Goal: Task Accomplishment & Management: Use online tool/utility

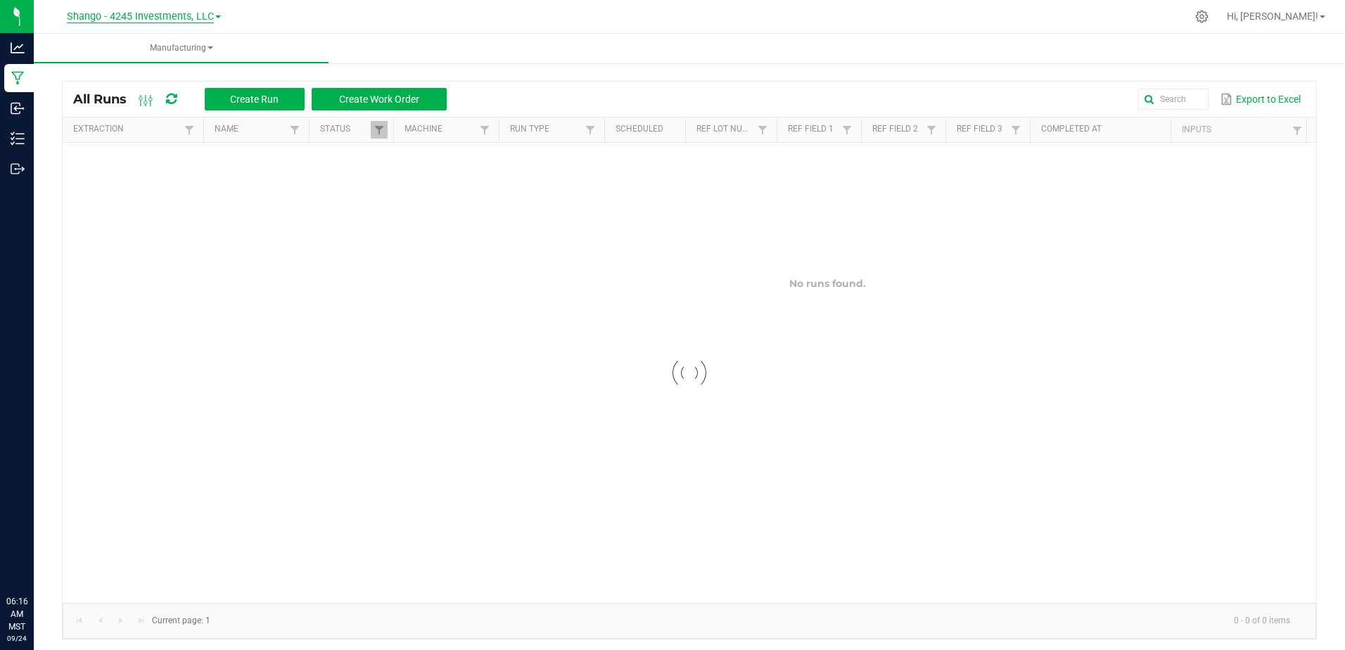
click at [146, 13] on span "Shango - 4245 Investments, LLC" at bounding box center [140, 17] width 147 height 13
click at [148, 49] on link "DXR FINANCE 4 LLC dba True Harvest (Total Health and Wellness)" at bounding box center [143, 49] width 205 height 19
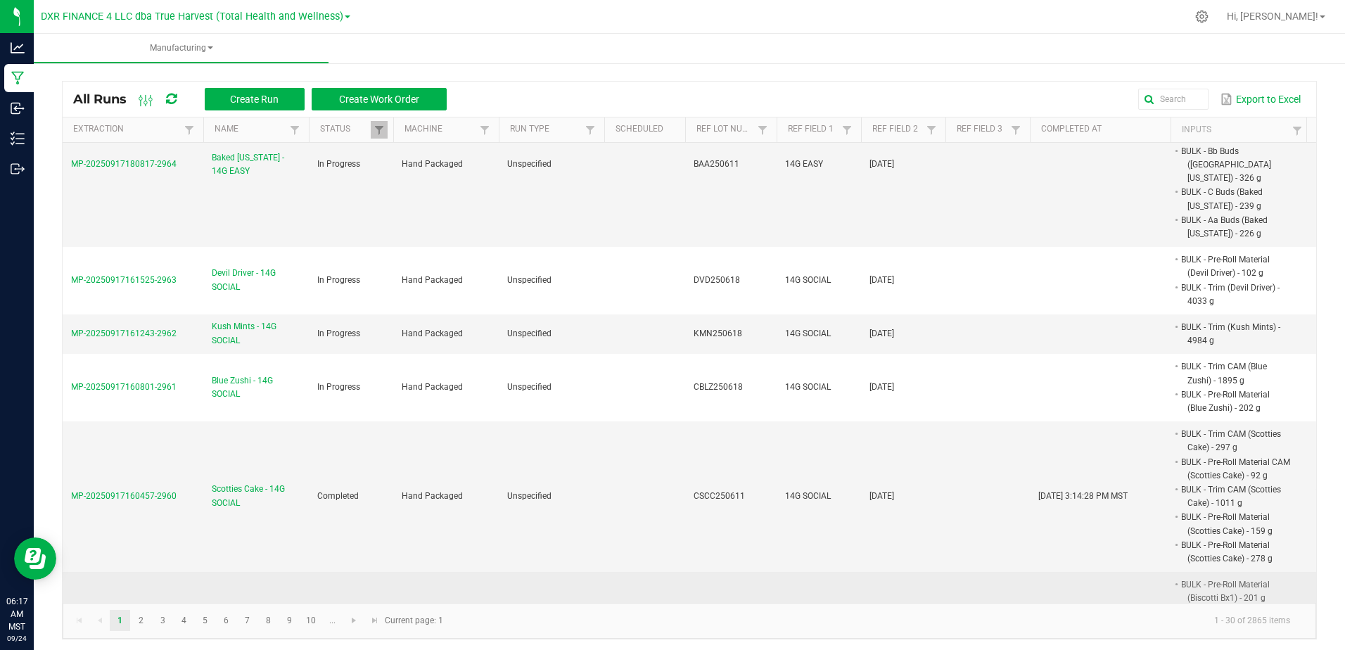
scroll to position [1338, 0]
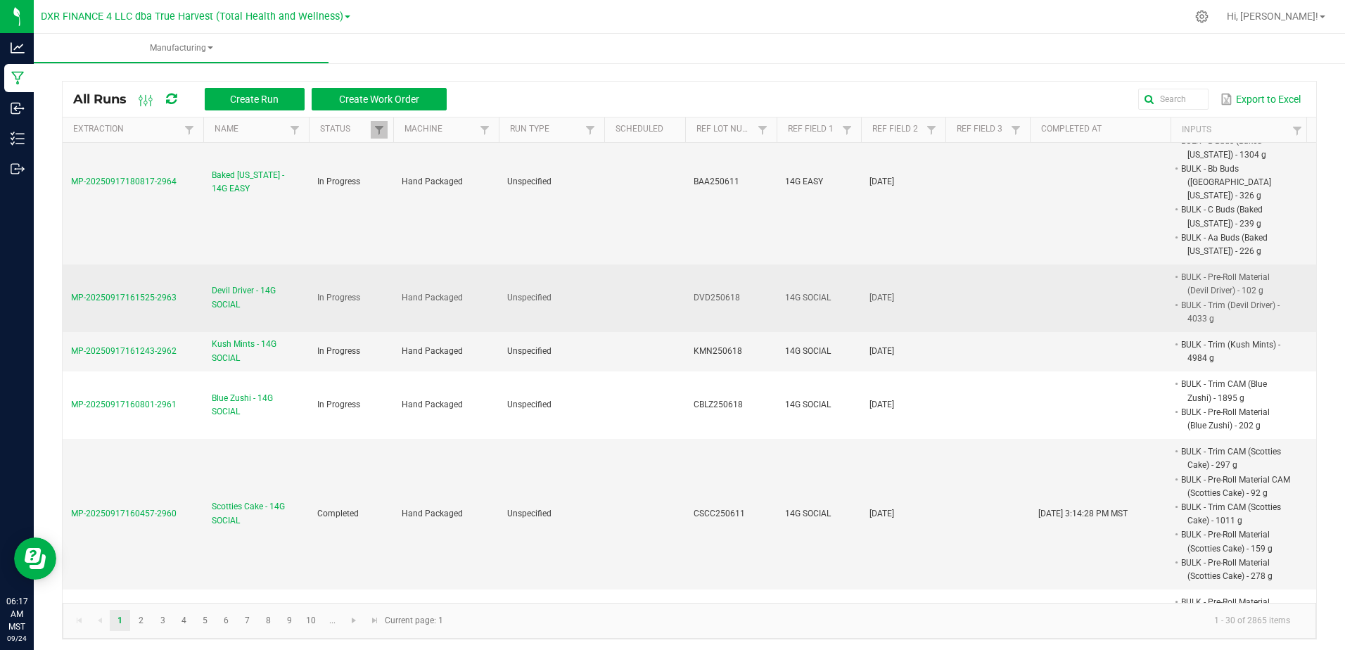
click at [253, 284] on span "Devil Driver - 14G SOCIAL" at bounding box center [256, 297] width 89 height 27
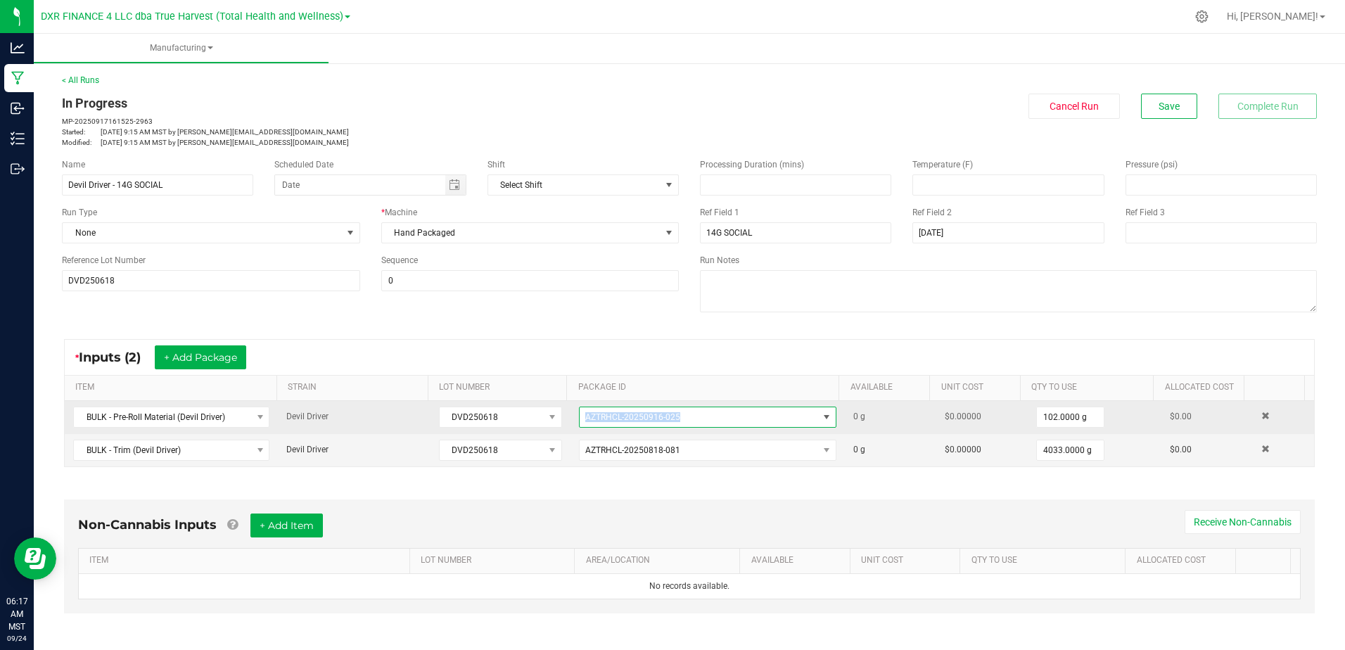
drag, startPoint x: 678, startPoint y: 418, endPoint x: 572, endPoint y: 423, distance: 106.3
click at [579, 423] on span "AZTRHCL-20250916-025" at bounding box center [698, 417] width 238 height 20
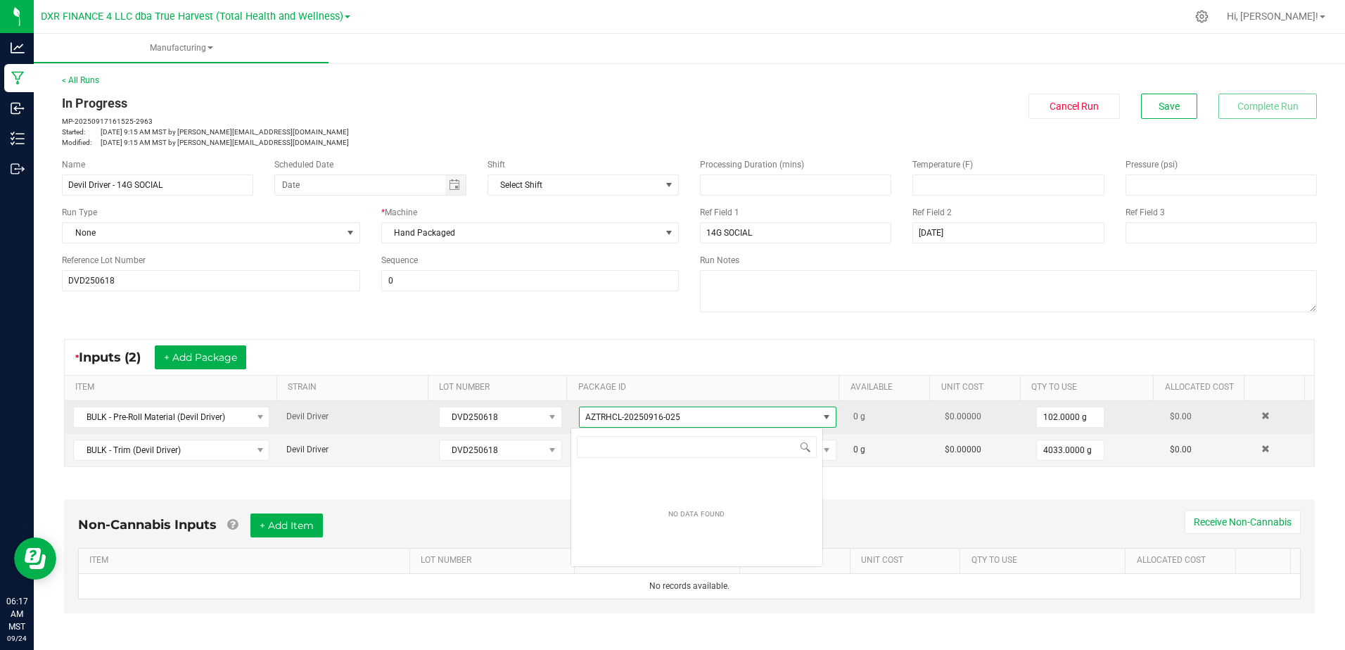
scroll to position [21, 253]
drag, startPoint x: 572, startPoint y: 423, endPoint x: 563, endPoint y: 423, distance: 9.2
click at [570, 423] on td "AZTRHCL-20250916-025" at bounding box center [707, 417] width 274 height 33
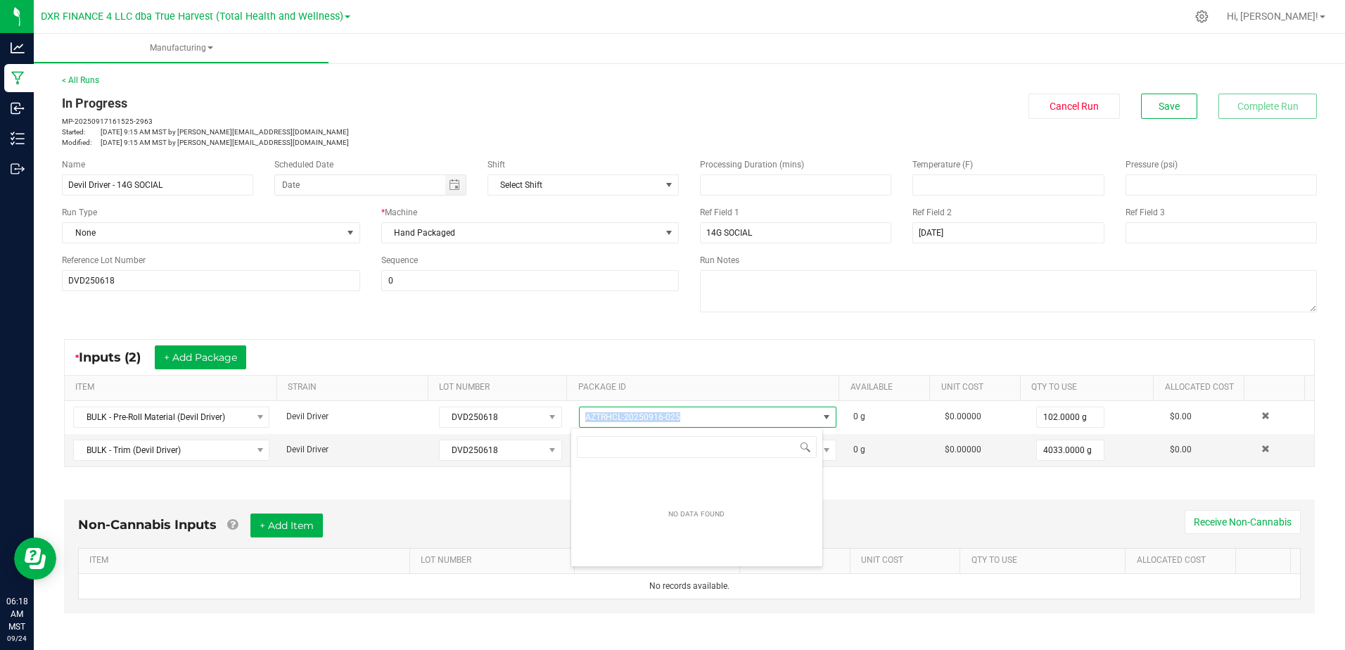
copy span "AZTRHCL-20250916-025"
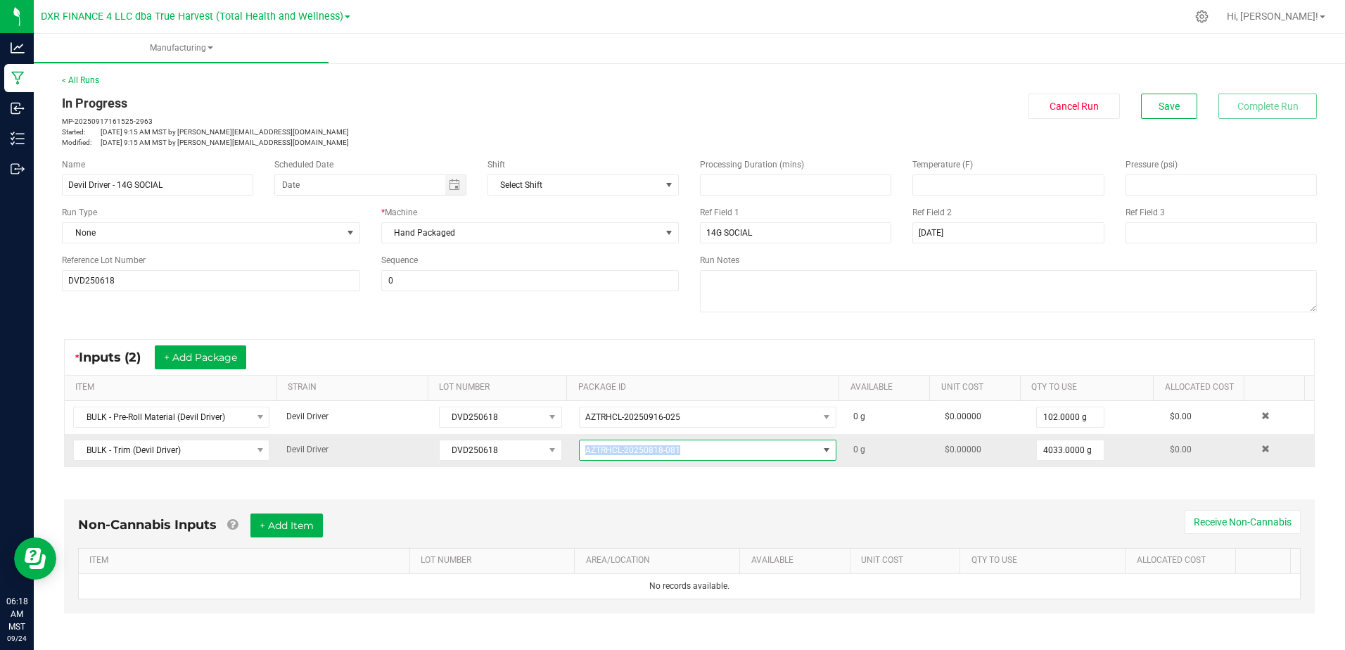
drag, startPoint x: 686, startPoint y: 451, endPoint x: 572, endPoint y: 449, distance: 113.9
click at [579, 449] on span "AZTRHCL-20250818-081" at bounding box center [698, 450] width 238 height 20
click at [688, 451] on span "AZTRHCL-20250818-081" at bounding box center [698, 450] width 238 height 20
drag, startPoint x: 681, startPoint y: 453, endPoint x: 563, endPoint y: 456, distance: 118.2
click at [570, 456] on td "AZTRHCL-20250818-081" at bounding box center [707, 450] width 274 height 32
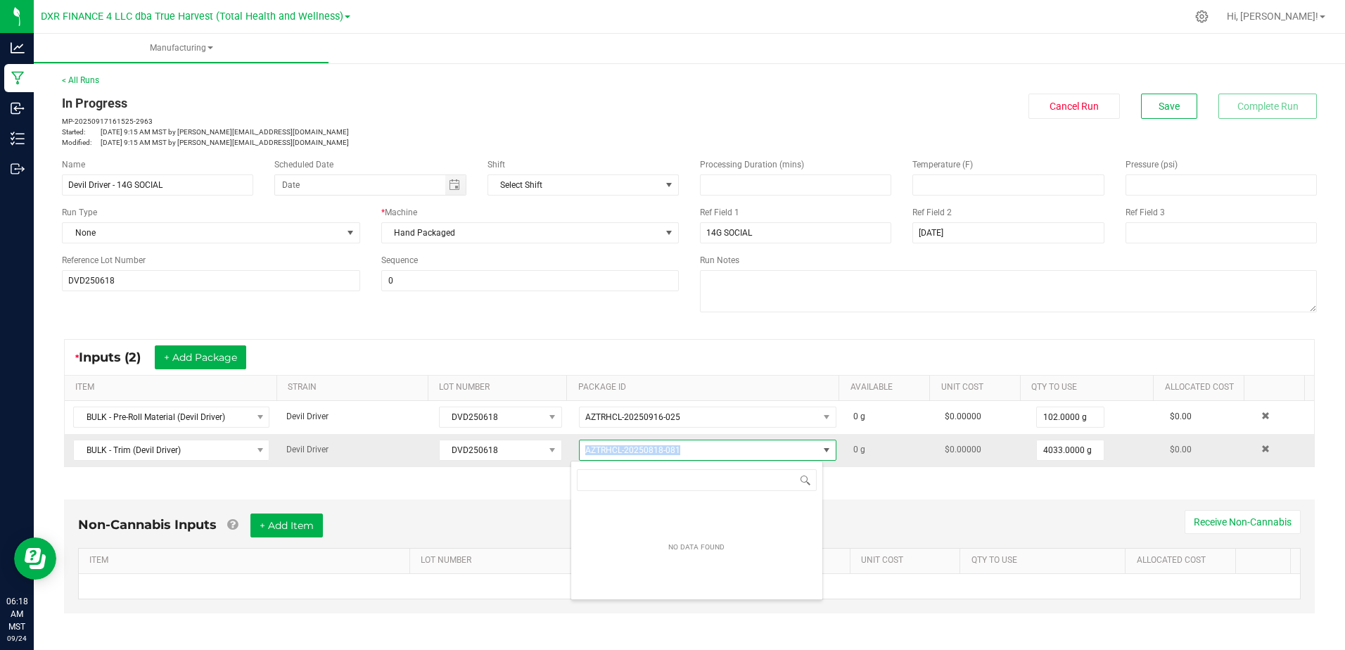
copy span "AZTRHCL-20250818-081"
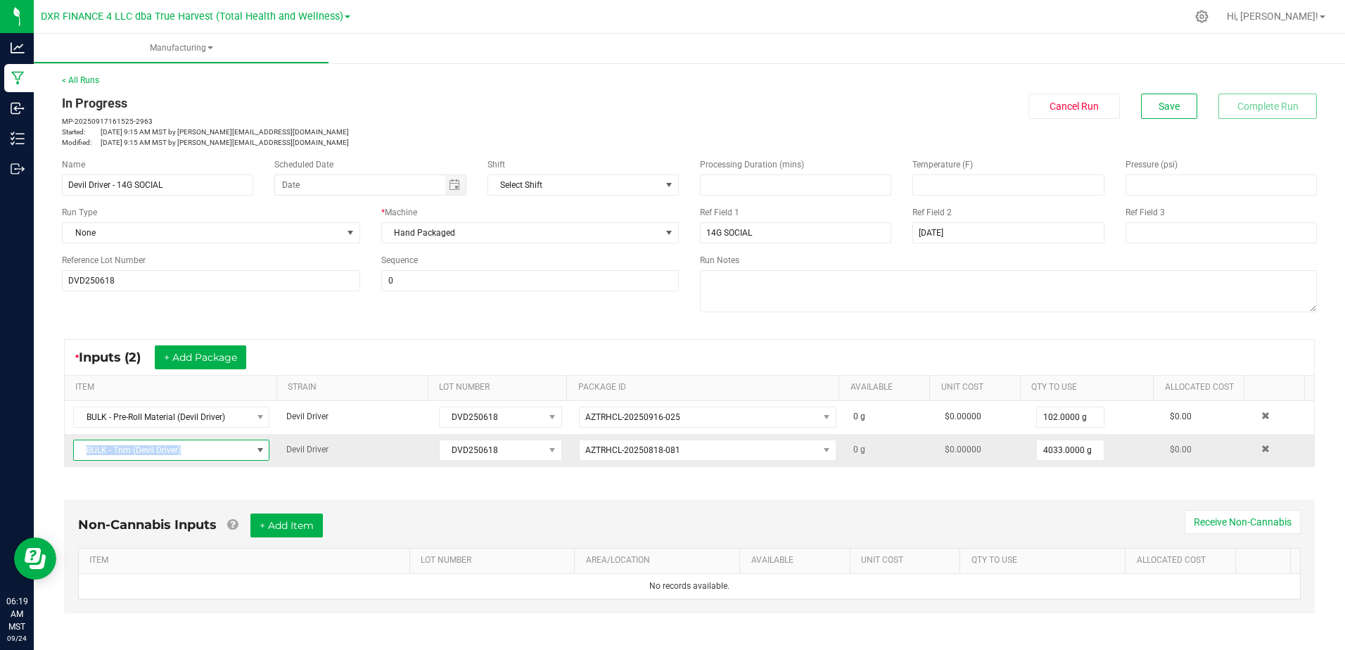
drag, startPoint x: 184, startPoint y: 450, endPoint x: 70, endPoint y: 454, distance: 114.7
click at [70, 454] on td "BULK - Trim (Devil Driver)" at bounding box center [171, 450] width 213 height 32
copy span "BULK - Trim (Devil Driver)"
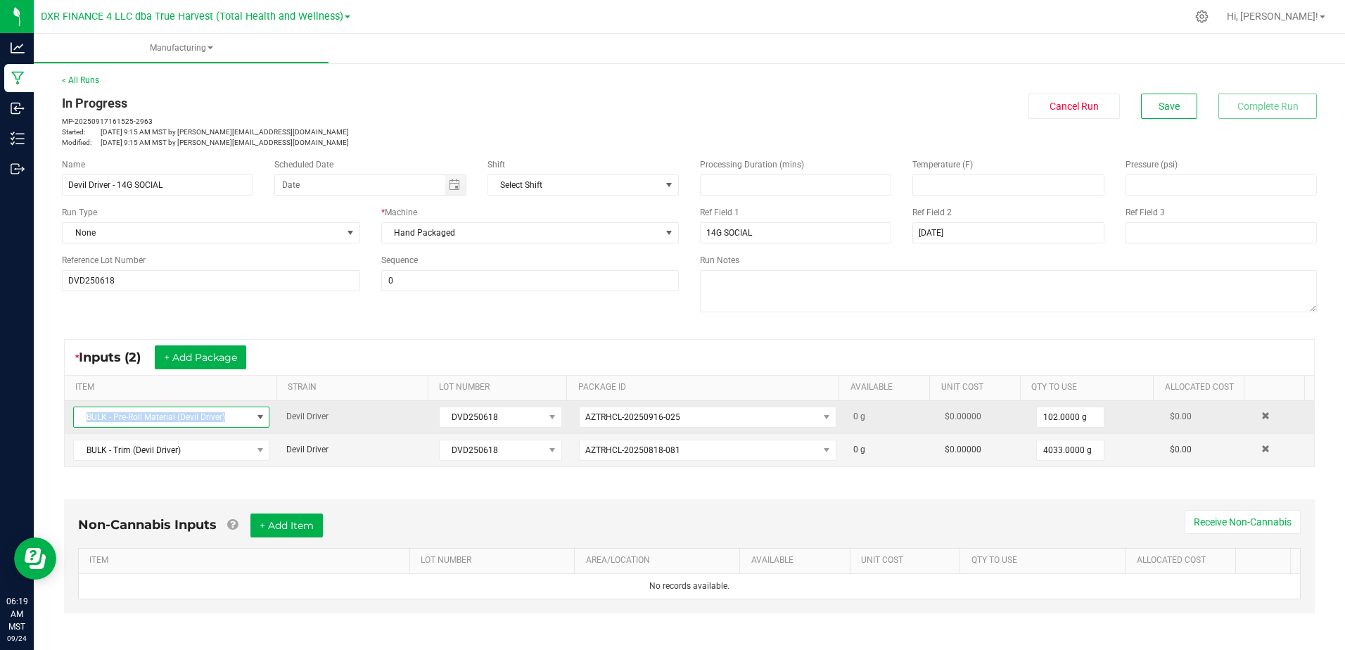
drag, startPoint x: 226, startPoint y: 413, endPoint x: 72, endPoint y: 411, distance: 154.0
click at [72, 411] on td "BULK - Pre-Roll Material (Devil Driver)" at bounding box center [171, 417] width 213 height 33
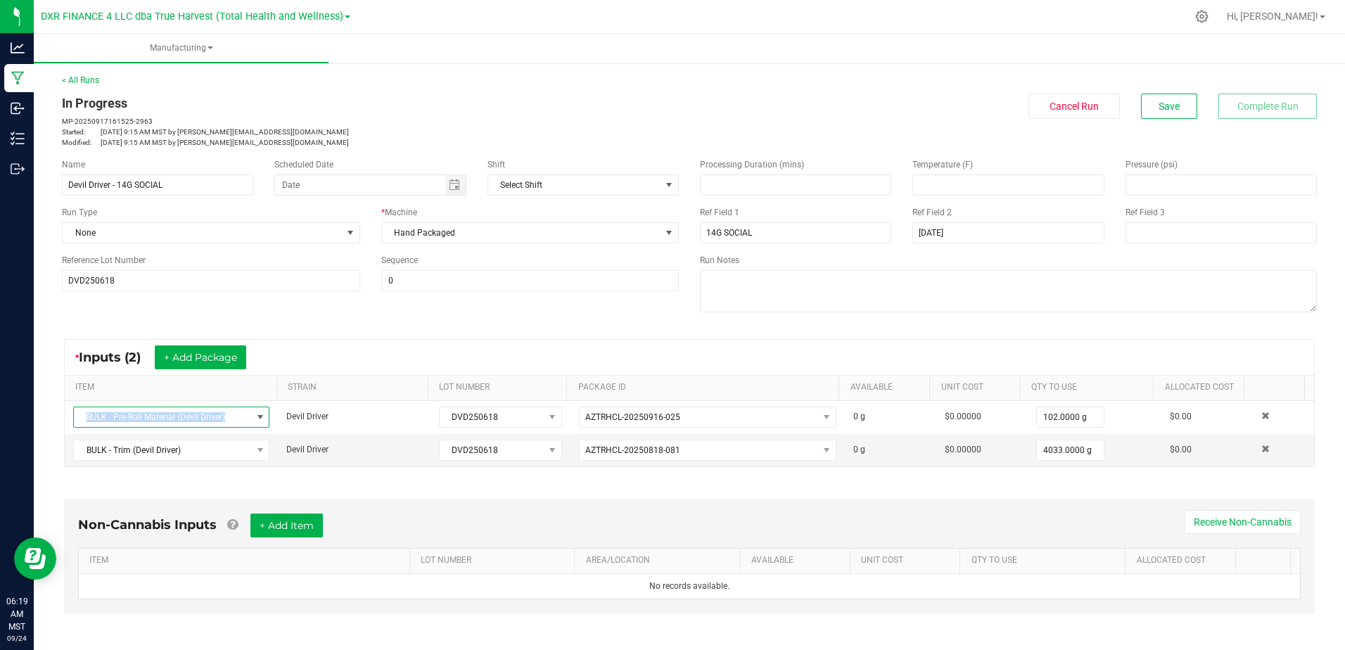
copy span "BULK - Pre-Roll Material (Devil Driver)"
click at [374, 321] on div "Name Devil Driver - 14G SOCIAL Scheduled Date Shift Select Shift Run Type None …" at bounding box center [689, 237] width 1276 height 179
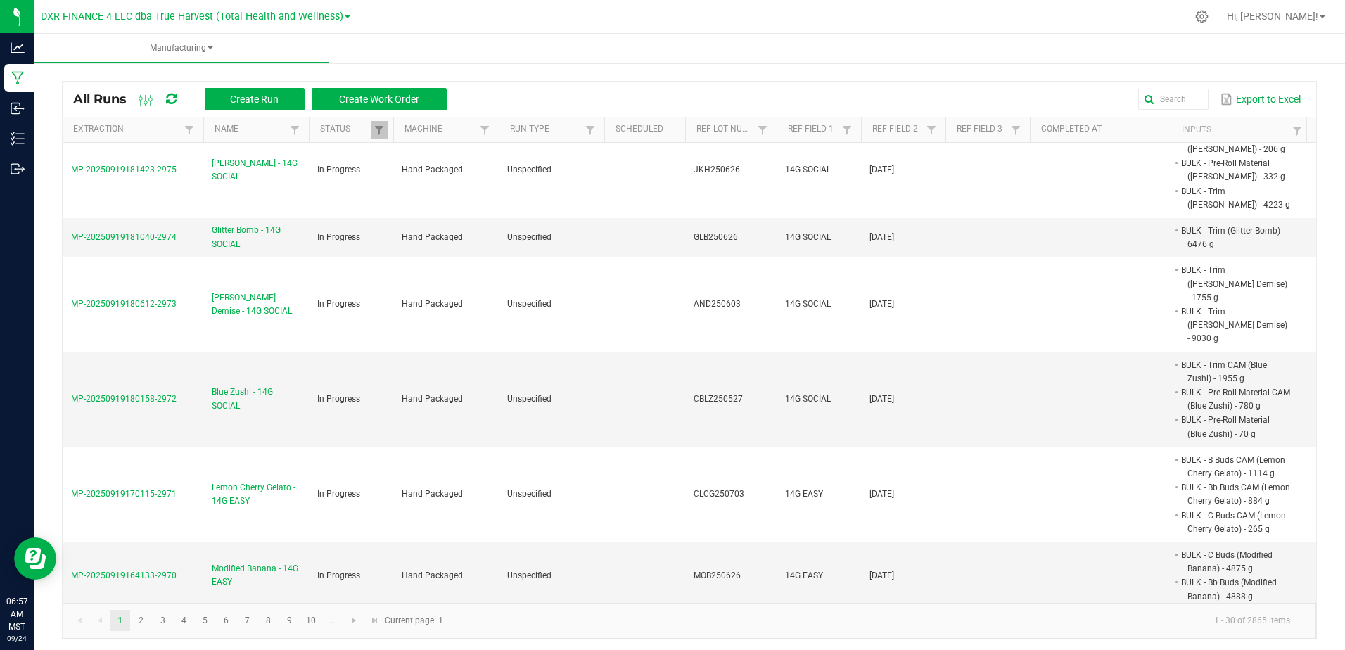
scroll to position [352, 0]
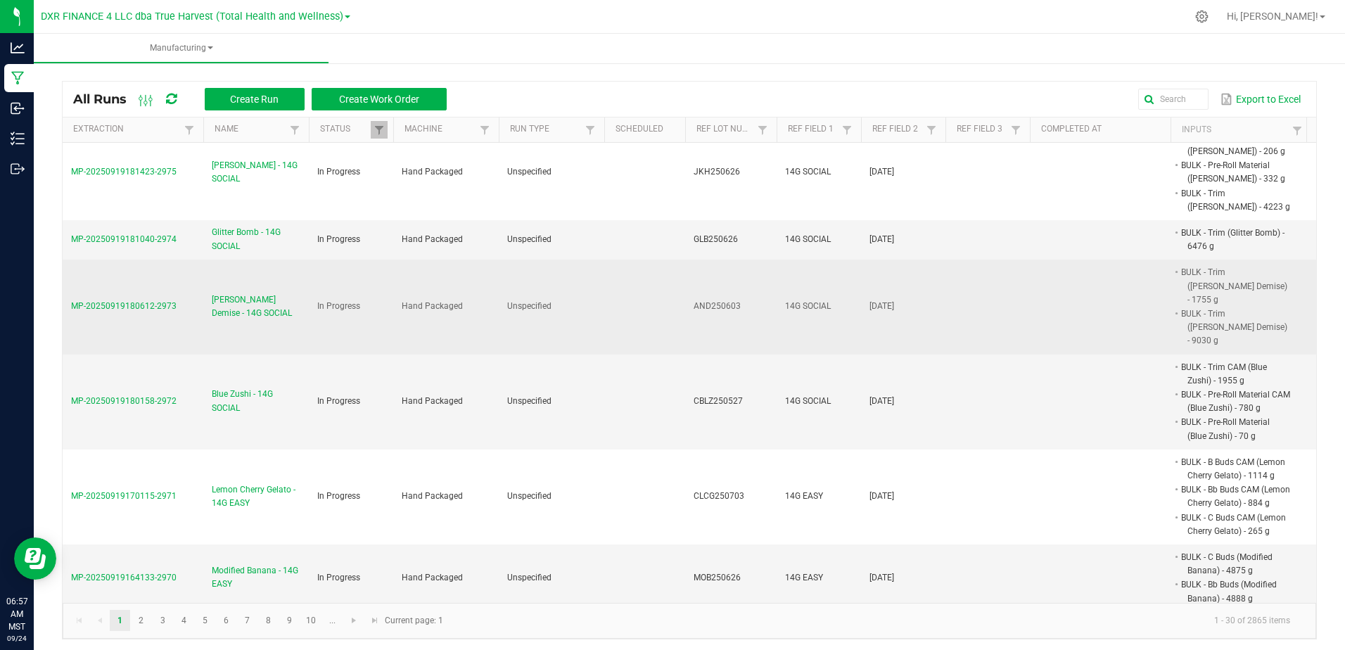
click at [243, 293] on span "[PERSON_NAME] Demise - 14G SOCIAL" at bounding box center [256, 306] width 89 height 27
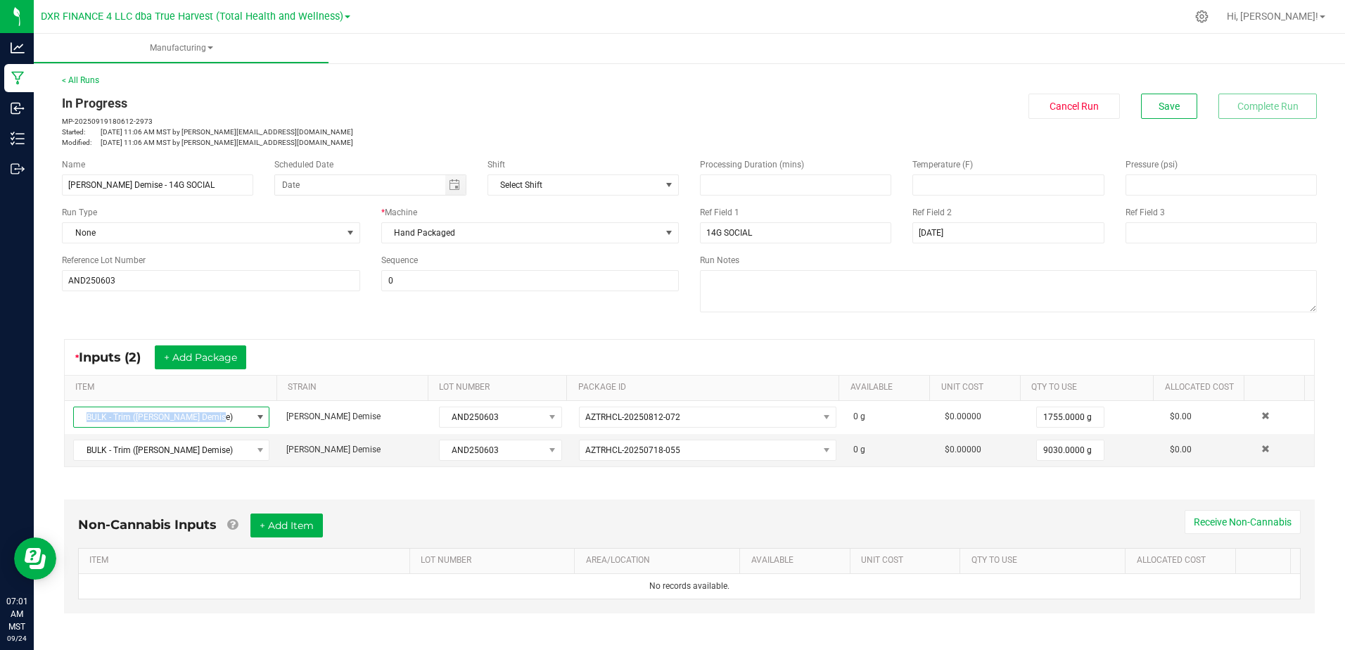
drag, startPoint x: 212, startPoint y: 418, endPoint x: 41, endPoint y: 431, distance: 170.7
click at [41, 431] on div "< All Runs In Progress MP-20250919180612-2973 Started: [DATE] 11:06 AM MST by […" at bounding box center [689, 480] width 1311 height 840
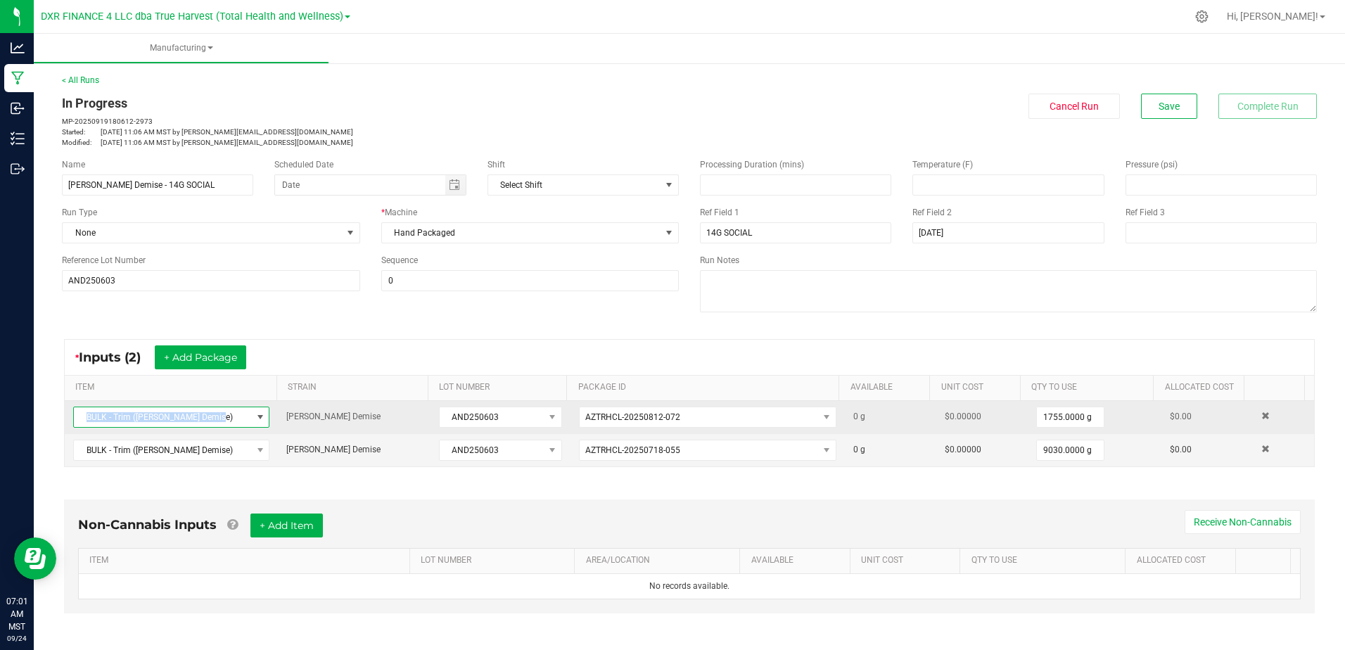
copy table "BULK - Trim ([PERSON_NAME] Demise)"
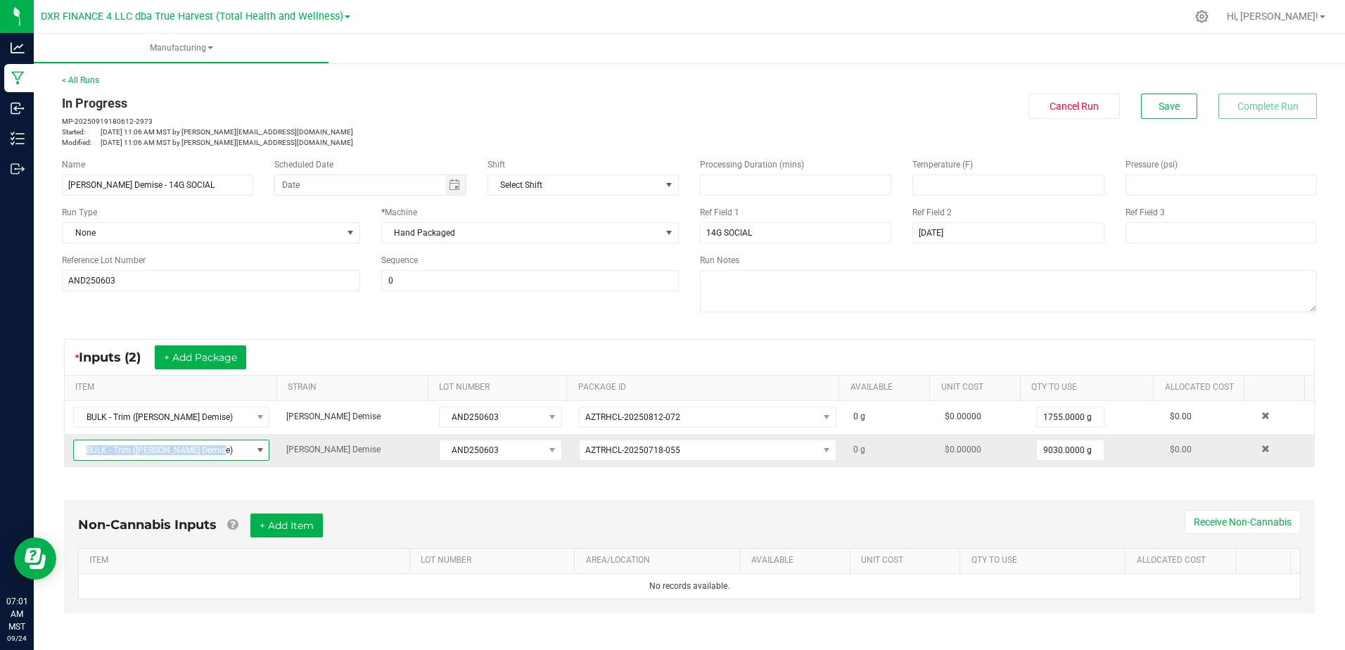
drag, startPoint x: 212, startPoint y: 452, endPoint x: 74, endPoint y: 456, distance: 138.6
click at [75, 456] on span "BULK - Trim ([PERSON_NAME] Demise)" at bounding box center [162, 450] width 177 height 20
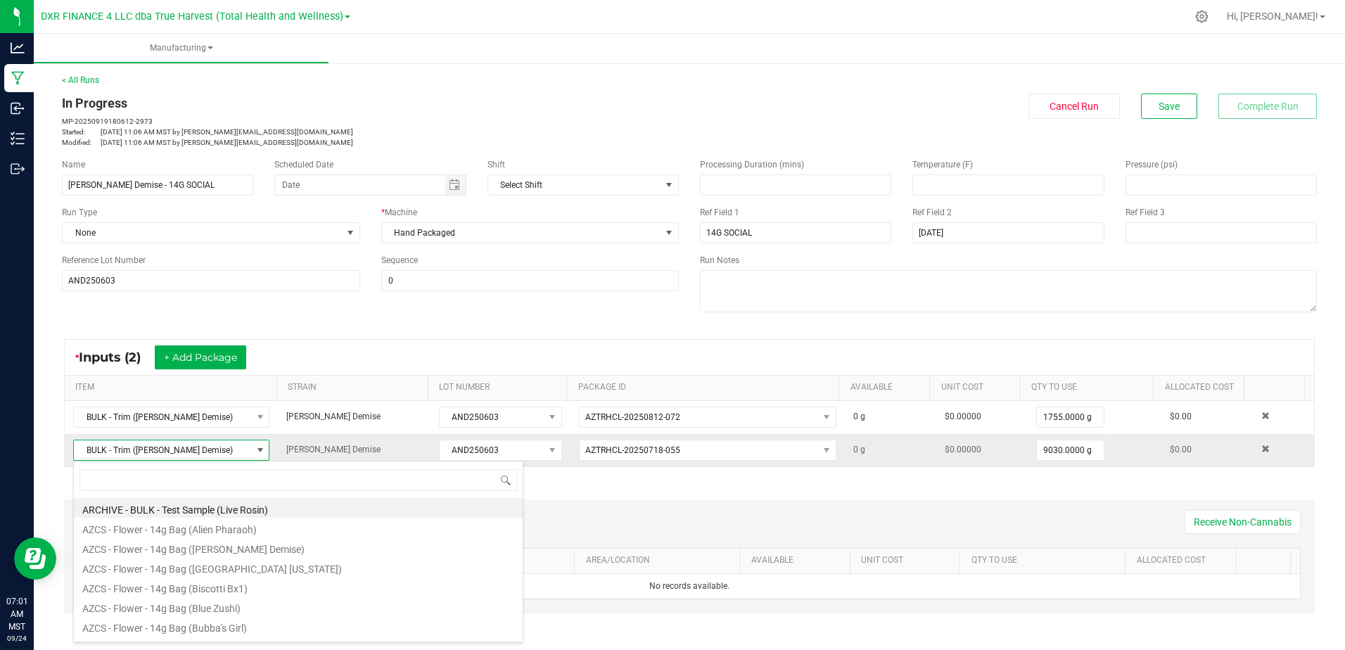
scroll to position [21, 191]
drag, startPoint x: 214, startPoint y: 452, endPoint x: 81, endPoint y: 451, distance: 133.6
click at [81, 451] on span "BULK - Trim ([PERSON_NAME] Demise)" at bounding box center [162, 450] width 177 height 20
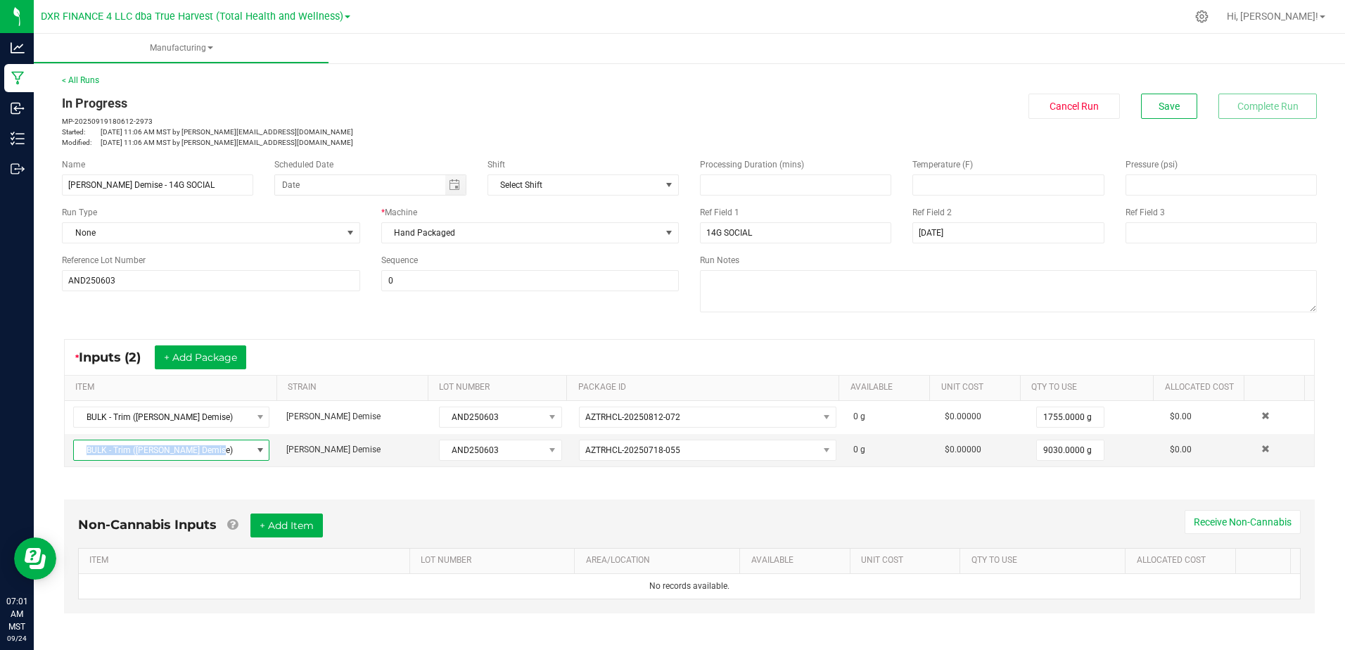
copy span "BULK - Trim ([PERSON_NAME] Demise)"
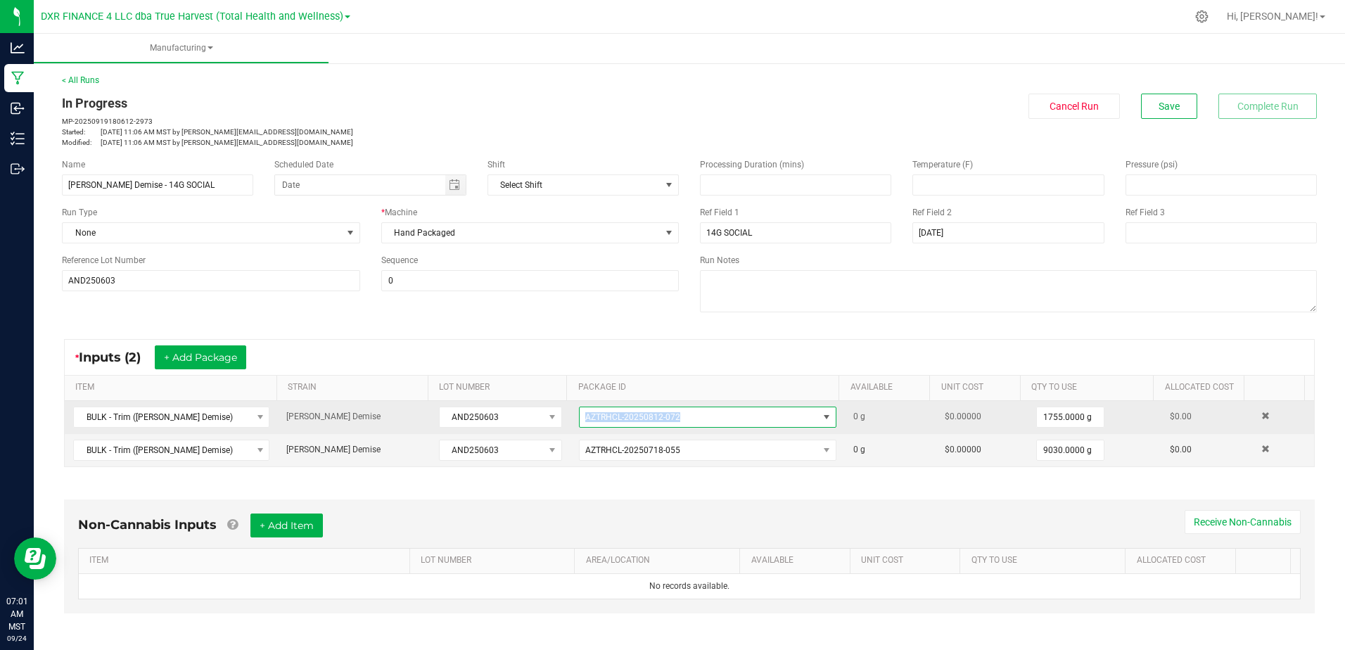
drag, startPoint x: 675, startPoint y: 415, endPoint x: 579, endPoint y: 419, distance: 96.4
click at [579, 419] on span "AZTRHCL-20250812-072" at bounding box center [698, 417] width 238 height 20
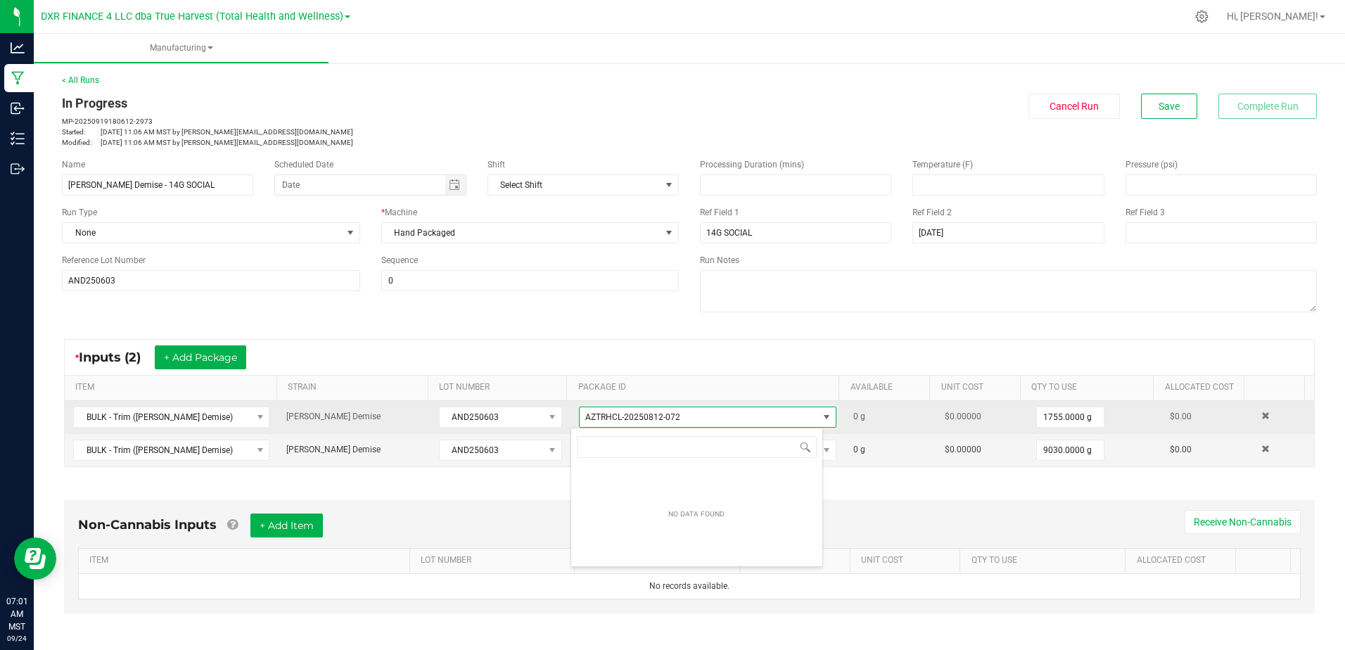
scroll to position [21, 253]
drag, startPoint x: 579, startPoint y: 419, endPoint x: 556, endPoint y: 421, distance: 23.2
click at [556, 421] on tr "BULK - Trim ([PERSON_NAME] Demise) [PERSON_NAME] Demise AND250603 AZTRHCL-20250…" at bounding box center [689, 417] width 1249 height 33
copy tr "AZTRHCL-20250812-072"
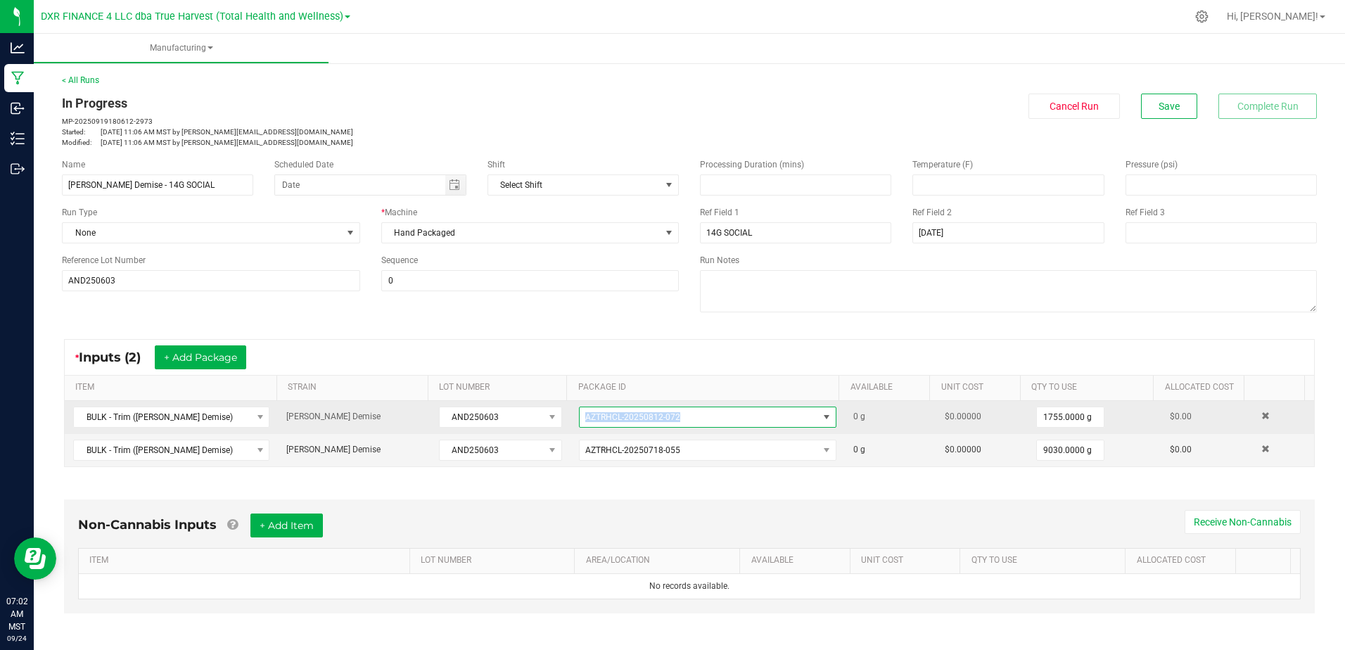
copy tr "AZTRHCL-20250812-072"
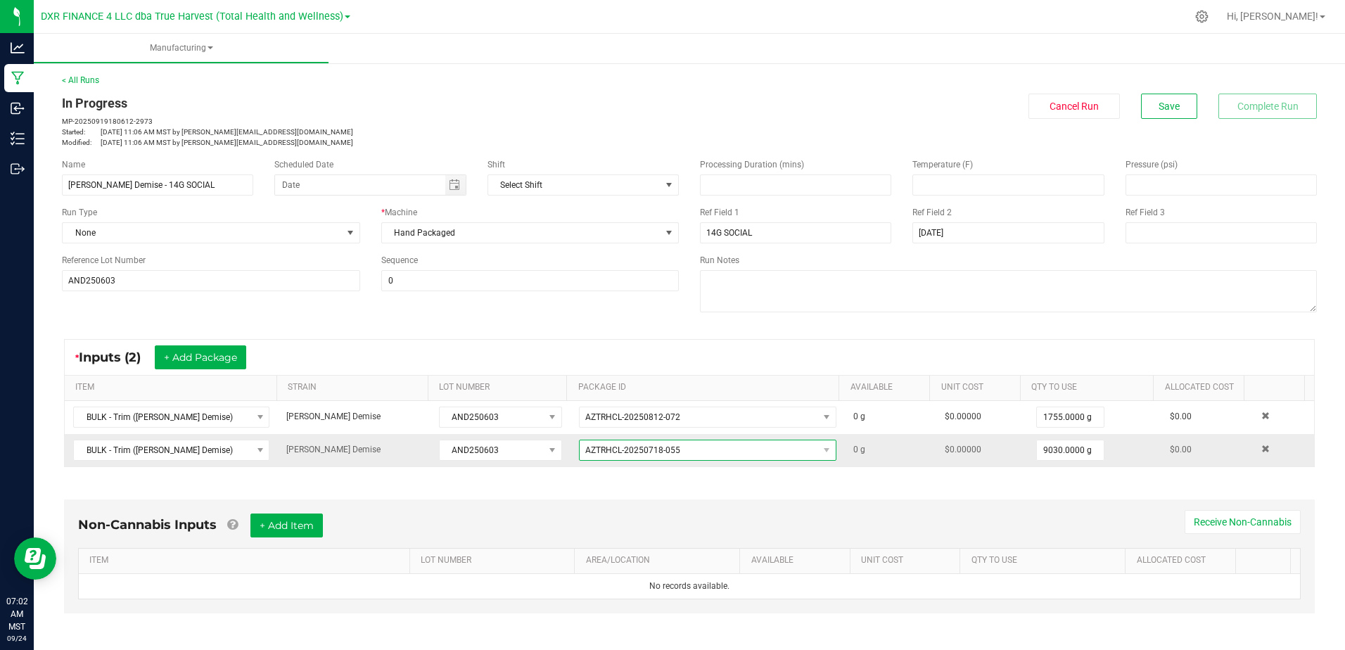
click at [679, 442] on span "AZTRHCL-20250718-055" at bounding box center [698, 450] width 238 height 20
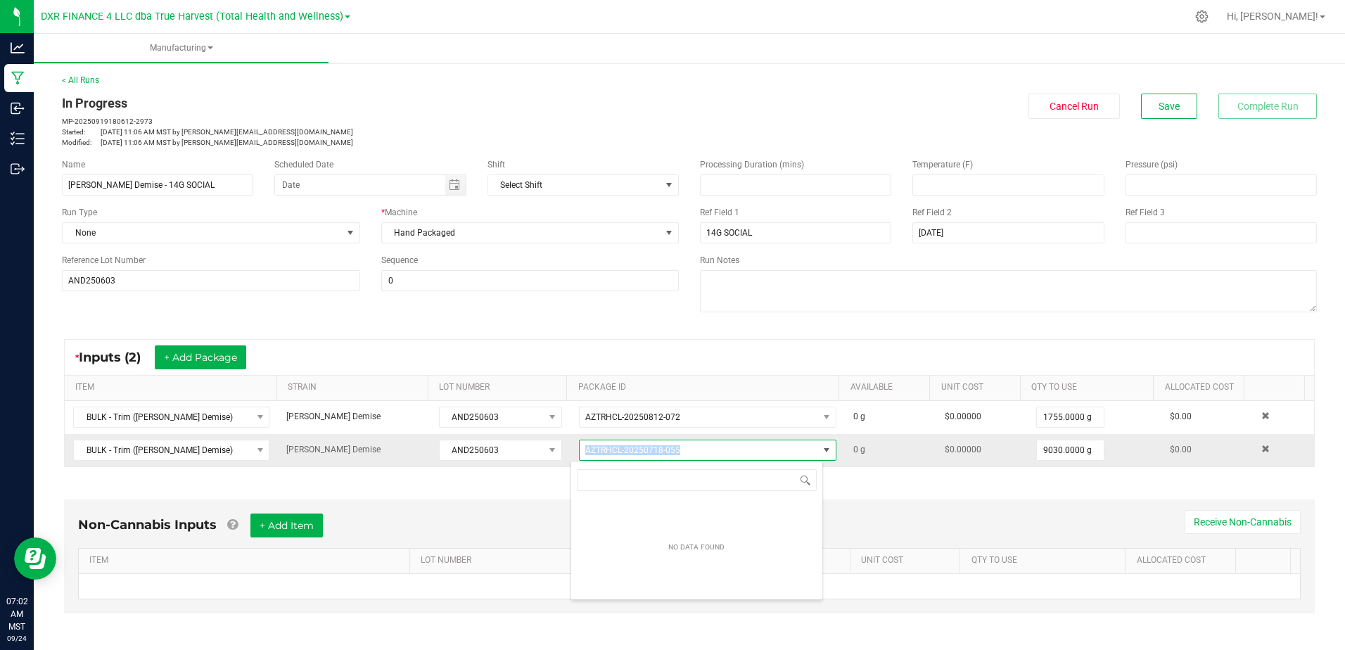
drag, startPoint x: 674, startPoint y: 452, endPoint x: 568, endPoint y: 461, distance: 106.5
click at [570, 461] on td "AZTRHCL-20250718-055" at bounding box center [707, 450] width 274 height 32
copy span "AZTRHCL-20250718-055"
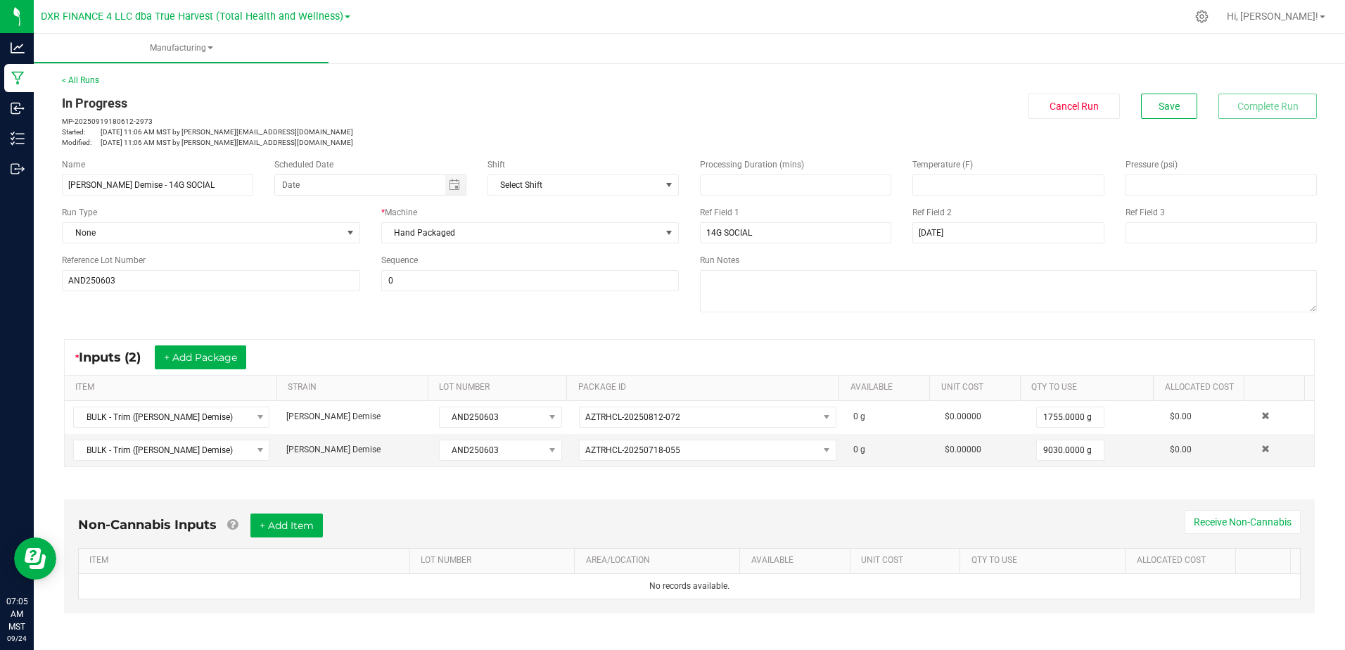
click at [886, 483] on div "Non-Cannabis Inputs + Add Item Receive Non-Cannabis ITEM LOT NUMBER AREA/LOCATI…" at bounding box center [689, 560] width 1276 height 160
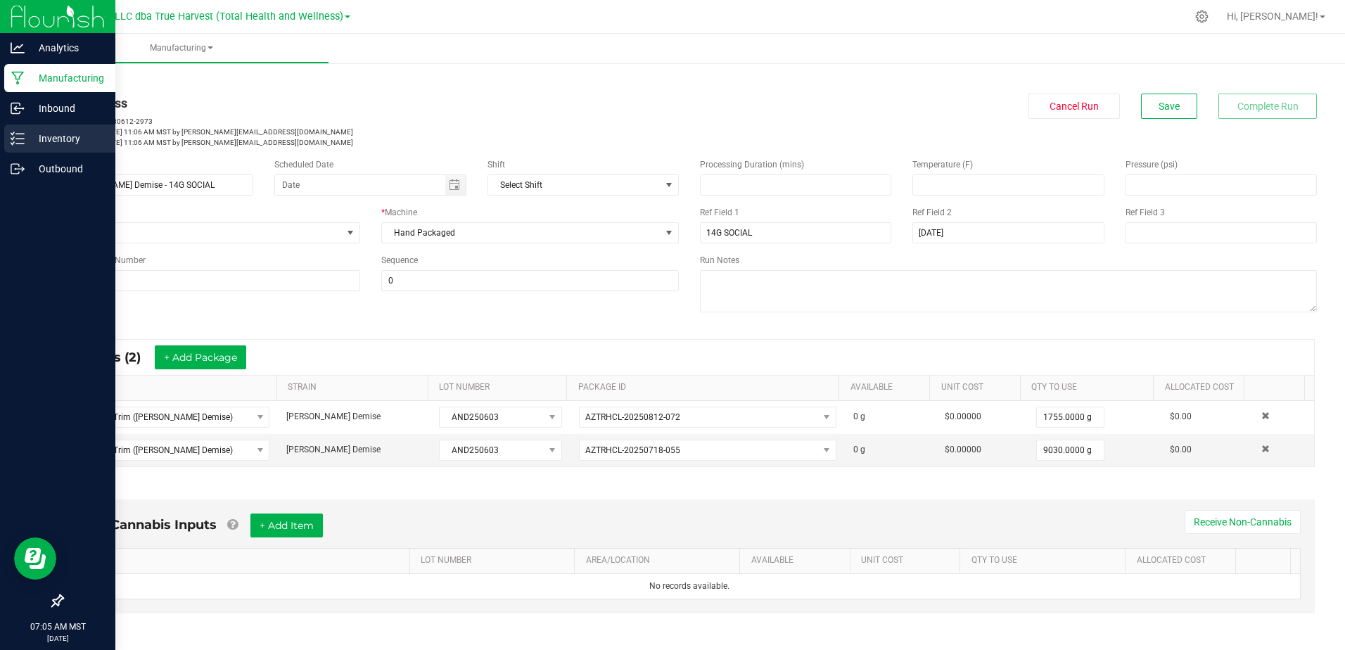
click at [24, 143] on icon at bounding box center [18, 139] width 14 height 14
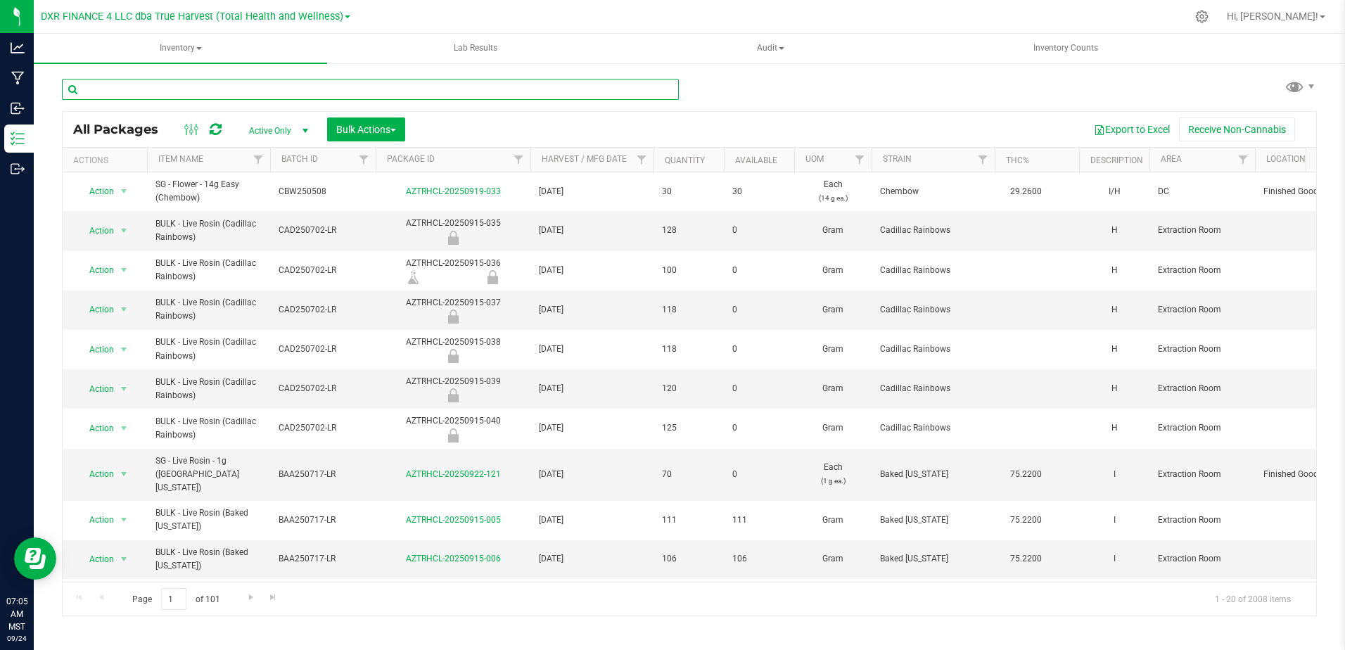
click at [161, 85] on input "text" at bounding box center [370, 89] width 617 height 21
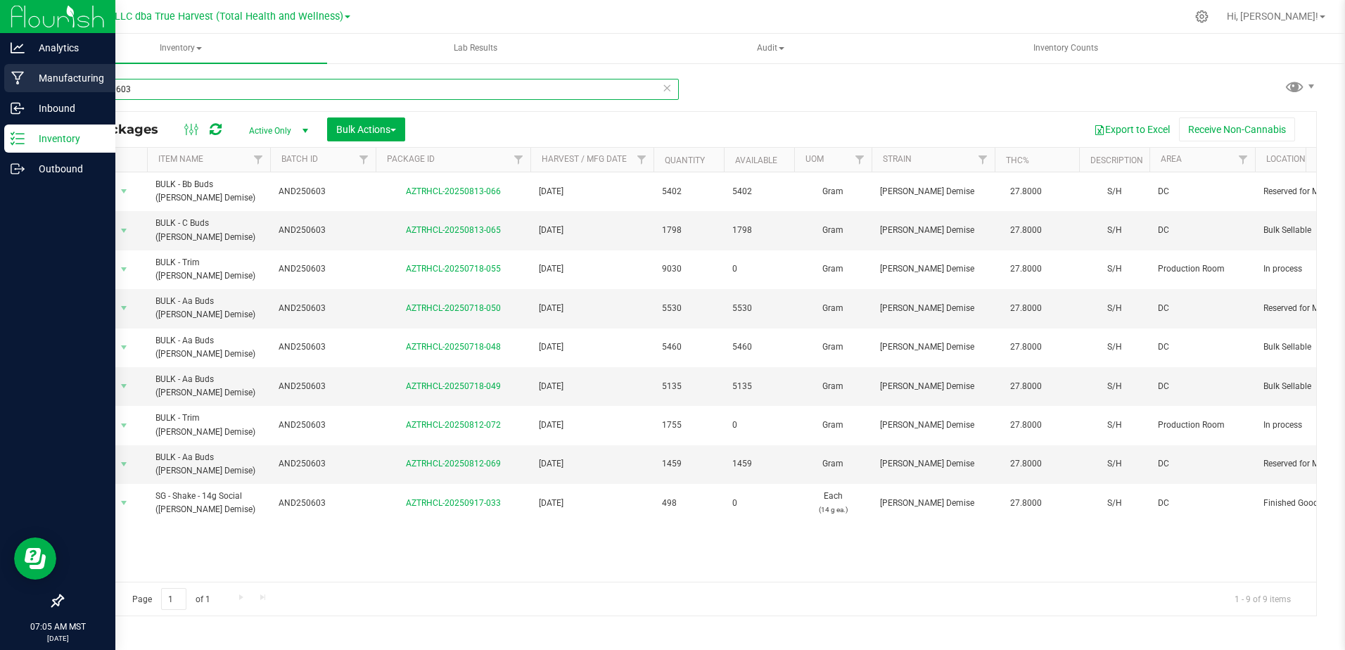
type input "AND250603"
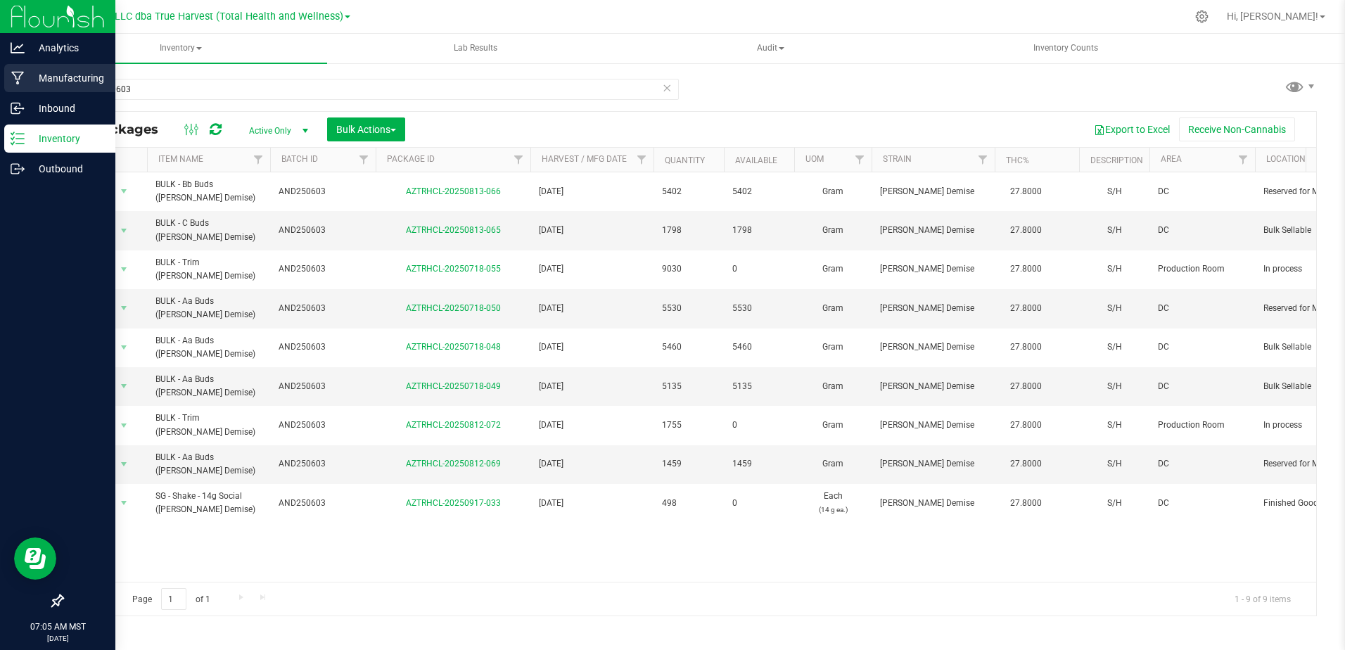
click at [22, 77] on icon at bounding box center [17, 78] width 13 height 14
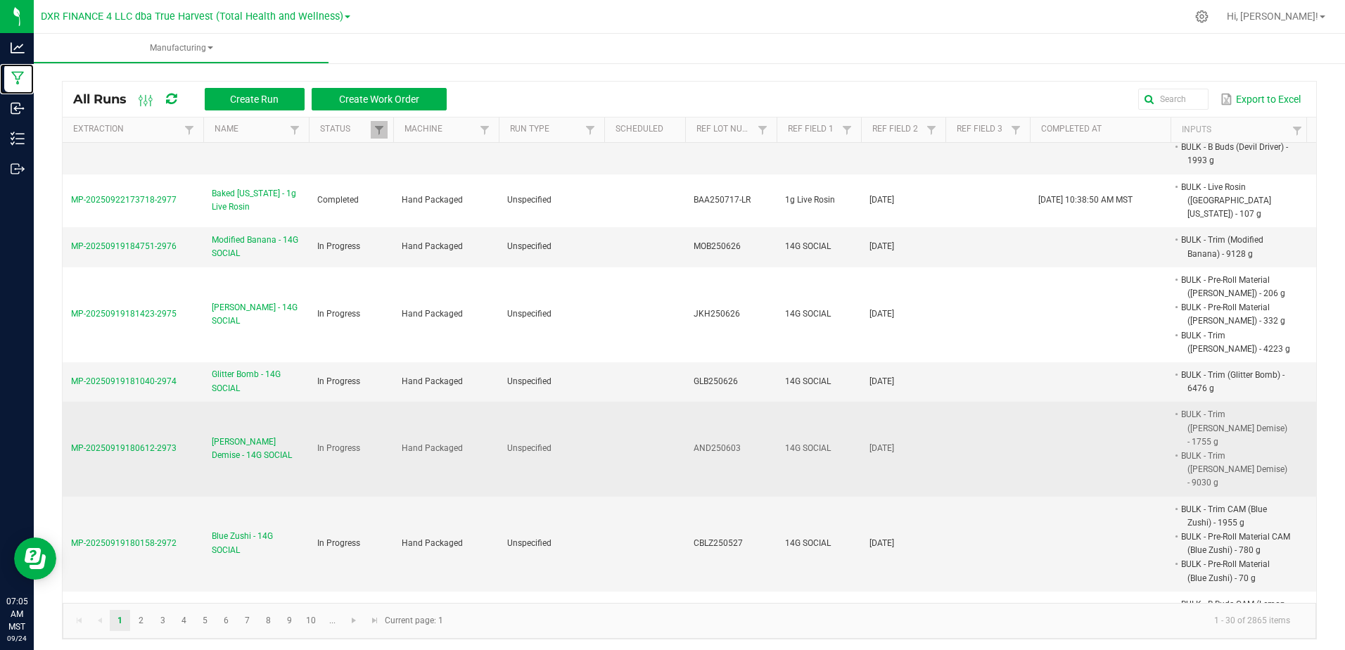
scroll to position [211, 0]
click at [244, 434] on span "[PERSON_NAME] Demise - 14G SOCIAL" at bounding box center [256, 447] width 89 height 27
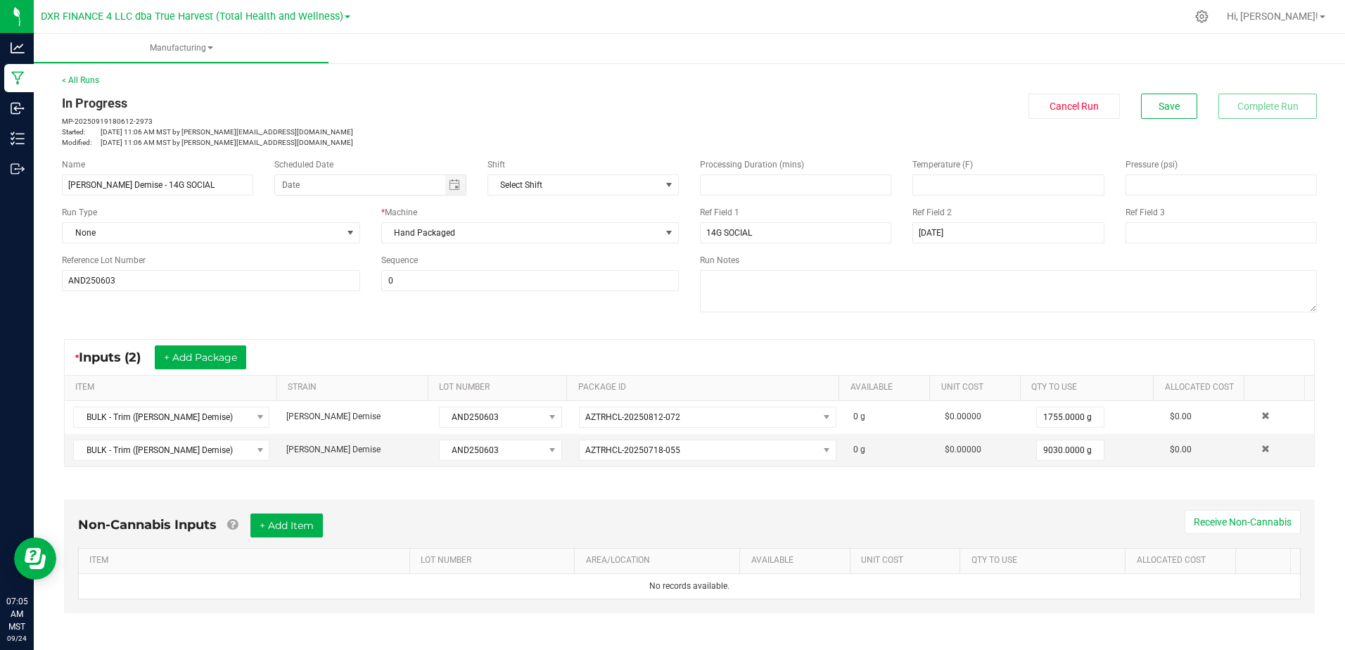
click at [928, 471] on div "* Inputs (2) + Add Package ITEM STRAIN LOT NUMBER PACKAGE ID AVAILABLE Unit Cos…" at bounding box center [689, 402] width 1276 height 153
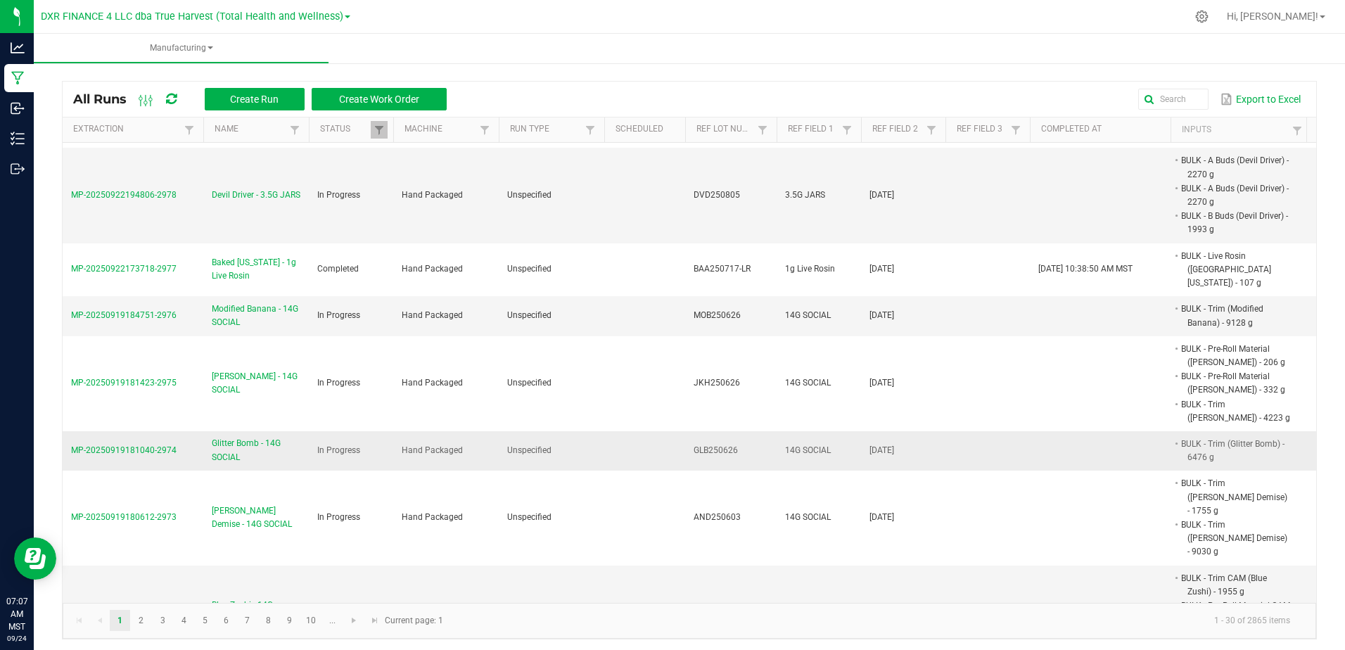
scroll to position [211, 0]
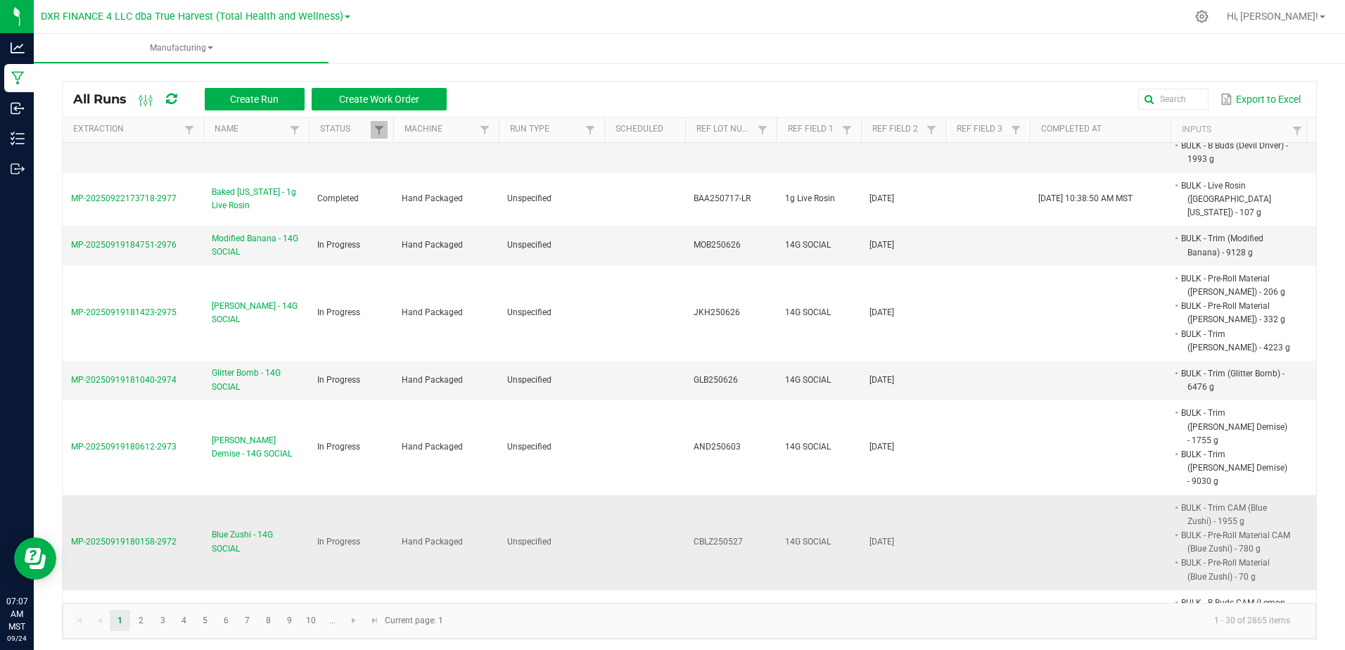
click at [253, 528] on span "Blue Zushi - 14G SOCIAL" at bounding box center [256, 541] width 89 height 27
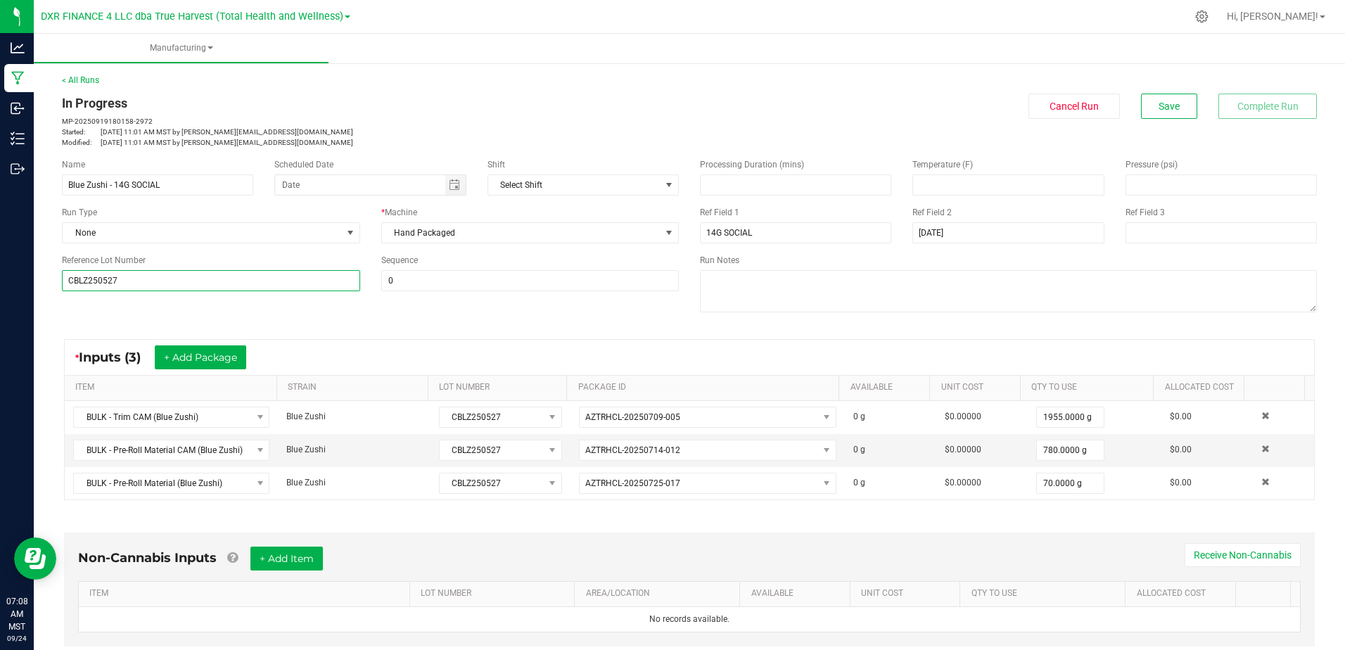
drag, startPoint x: 137, startPoint y: 278, endPoint x: 55, endPoint y: 284, distance: 82.5
click at [55, 284] on div "Reference Lot Number CBLZ250527" at bounding box center [210, 272] width 319 height 37
click at [139, 281] on input "C" at bounding box center [211, 280] width 298 height 21
click at [149, 283] on input "CBLZ250527" at bounding box center [211, 280] width 298 height 21
drag, startPoint x: 218, startPoint y: 284, endPoint x: 45, endPoint y: 281, distance: 173.0
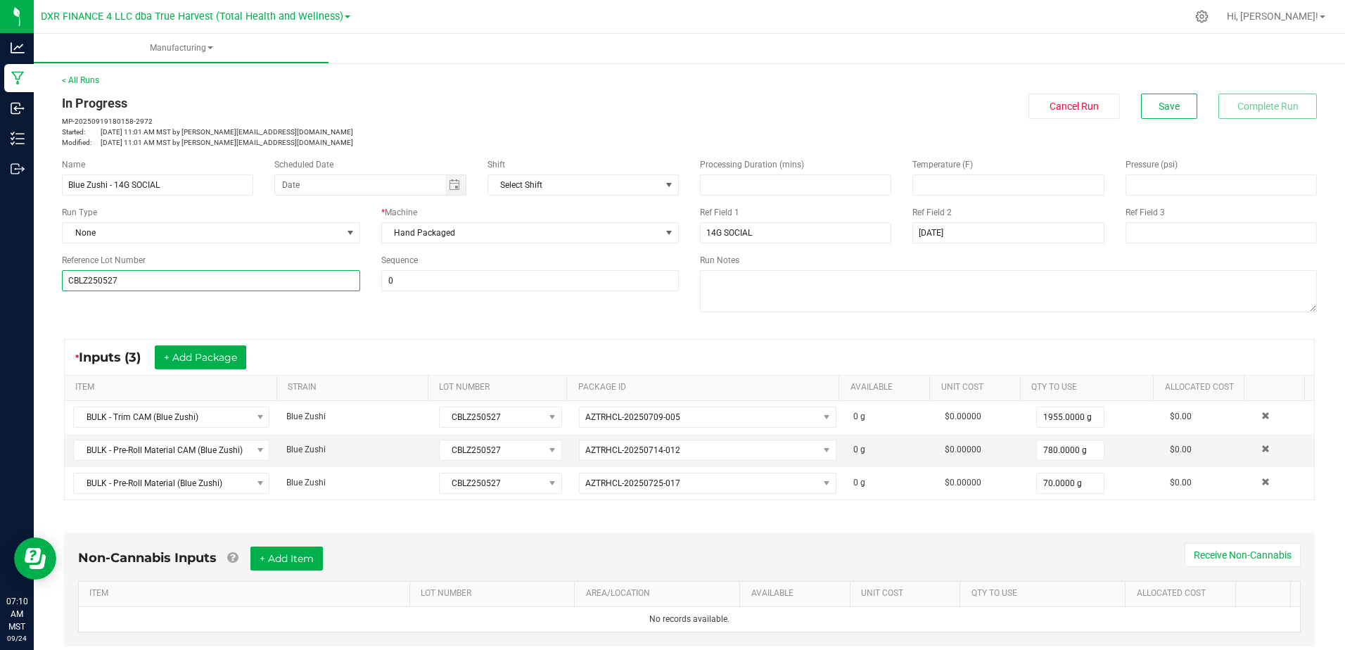
click at [45, 281] on div "< All Runs In Progress MP-20250919180158-2972 Started: [DATE] 11:01 AM MST by […" at bounding box center [689, 496] width 1311 height 873
click at [181, 276] on input "CBLZ250527" at bounding box center [211, 280] width 298 height 21
type input "CBLZ250527"
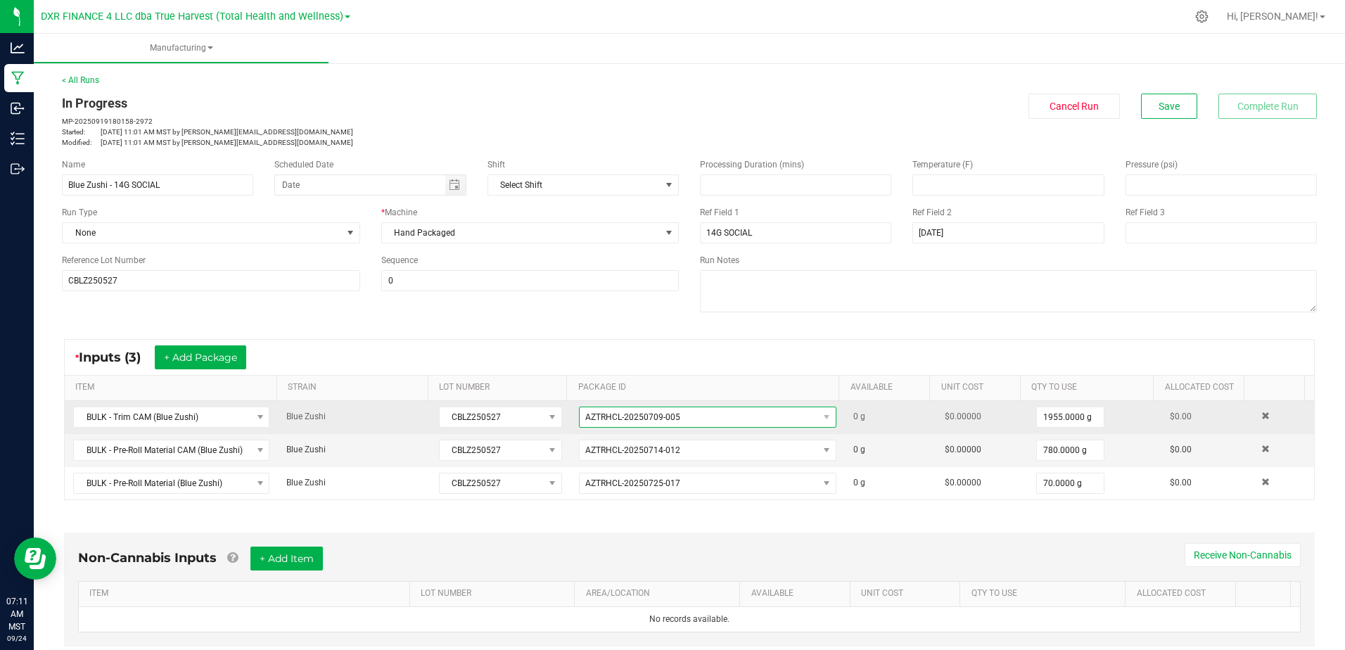
click at [672, 423] on span "AZTRHCL-20250709-005" at bounding box center [698, 417] width 238 height 20
drag, startPoint x: 670, startPoint y: 417, endPoint x: 578, endPoint y: 419, distance: 92.1
click at [585, 419] on span "AZTRHCL-20250709-005" at bounding box center [632, 417] width 95 height 10
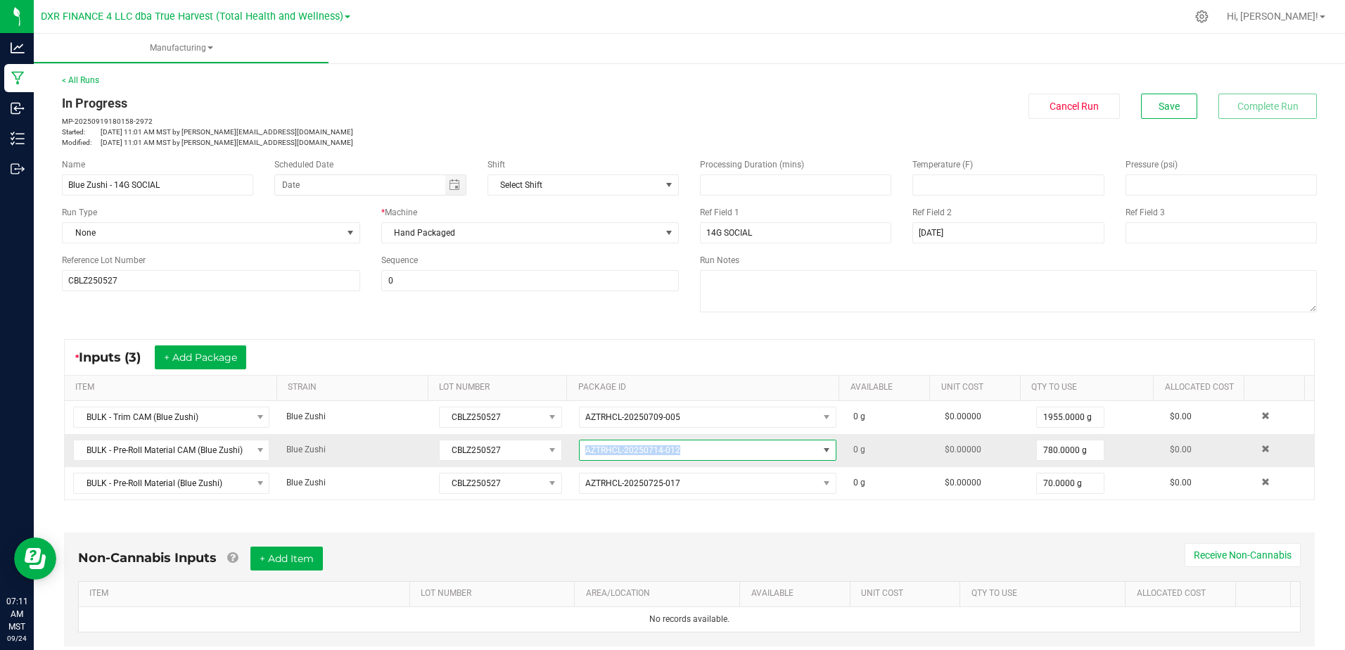
drag, startPoint x: 691, startPoint y: 446, endPoint x: 569, endPoint y: 452, distance: 121.8
click at [570, 452] on td "AZTRHCL-20250714-012" at bounding box center [707, 450] width 274 height 33
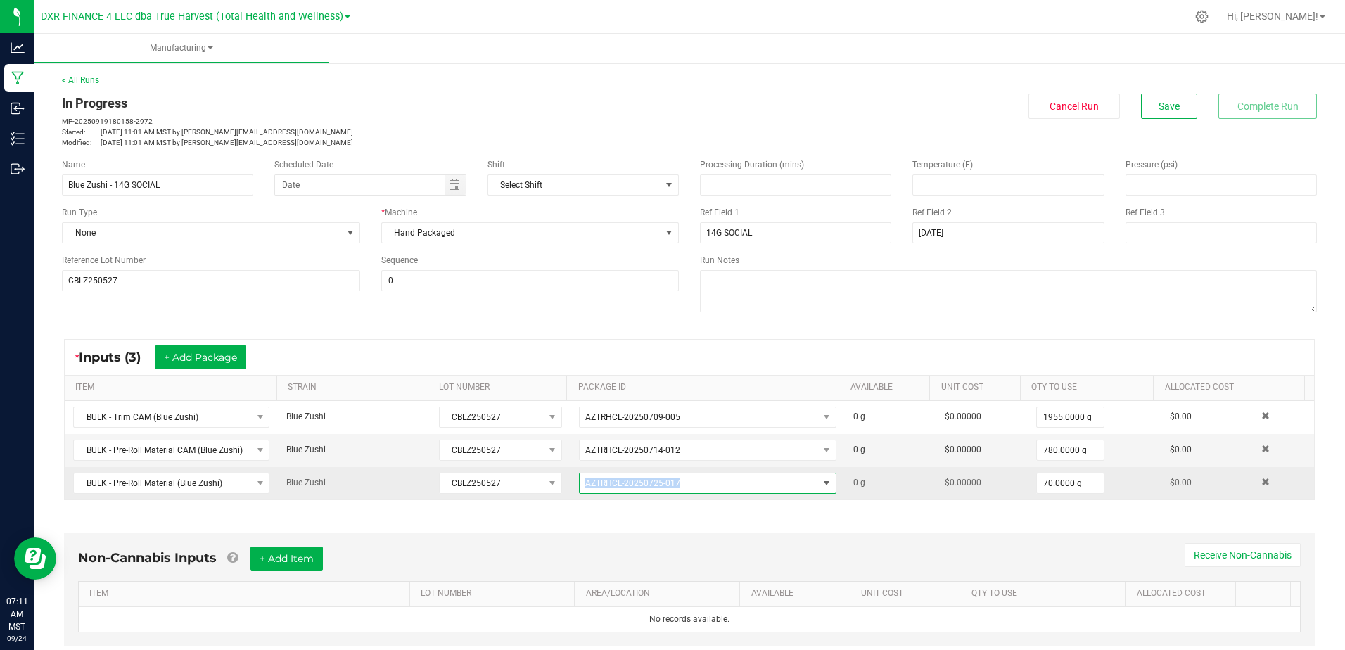
drag, startPoint x: 674, startPoint y: 484, endPoint x: 563, endPoint y: 483, distance: 110.4
click at [570, 483] on td "AZTRHCL-20250725-017" at bounding box center [707, 483] width 274 height 32
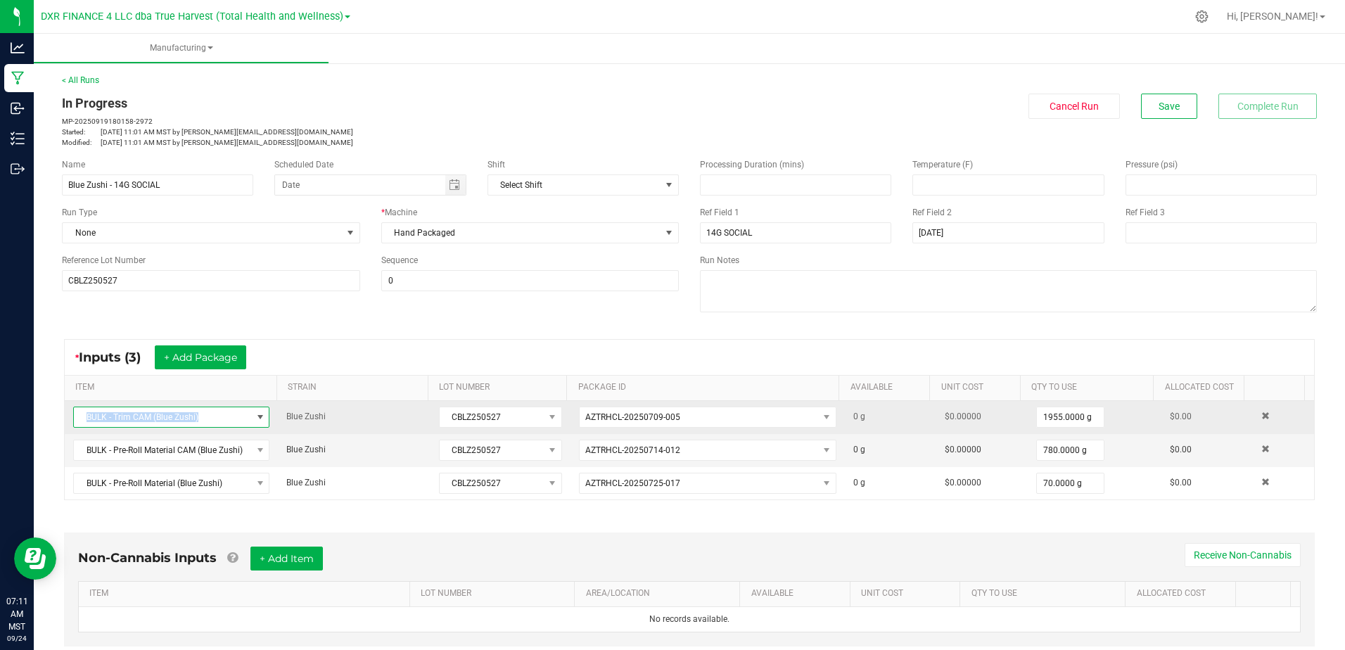
drag, startPoint x: 205, startPoint y: 422, endPoint x: 82, endPoint y: 426, distance: 122.4
click at [85, 426] on span "BULK - Trim CAM (Blue Zushi)" at bounding box center [162, 417] width 177 height 20
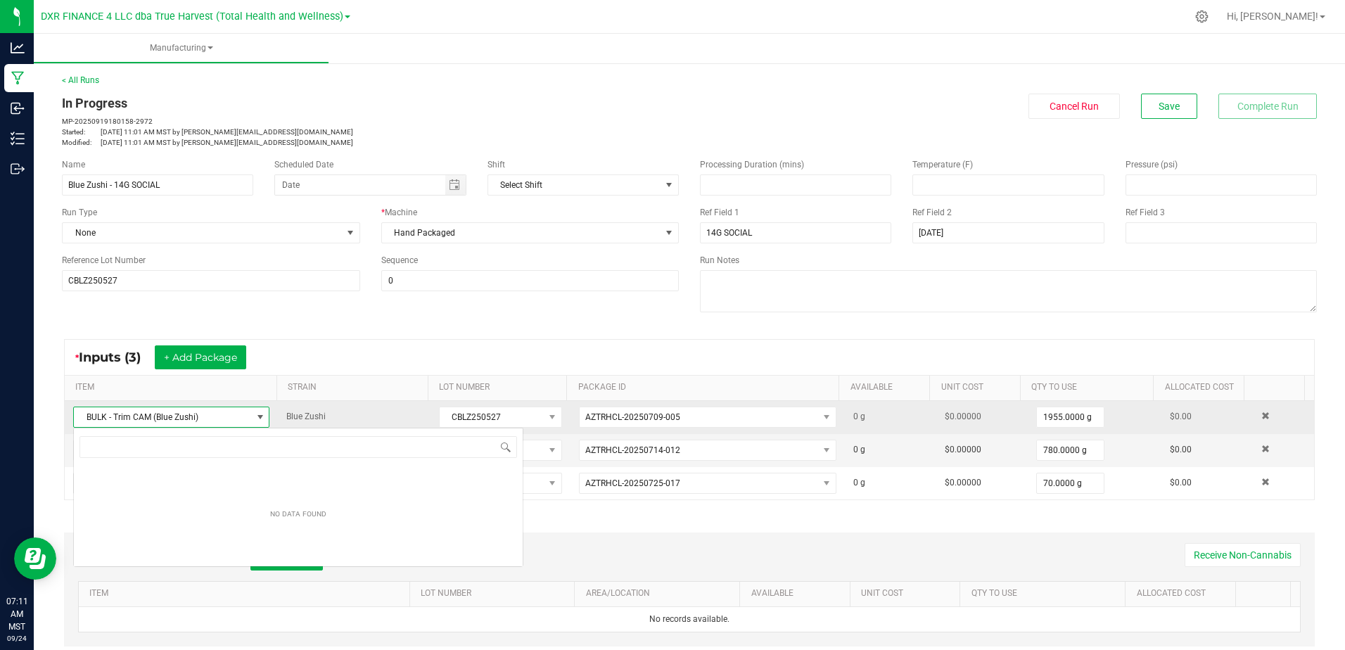
scroll to position [21, 193]
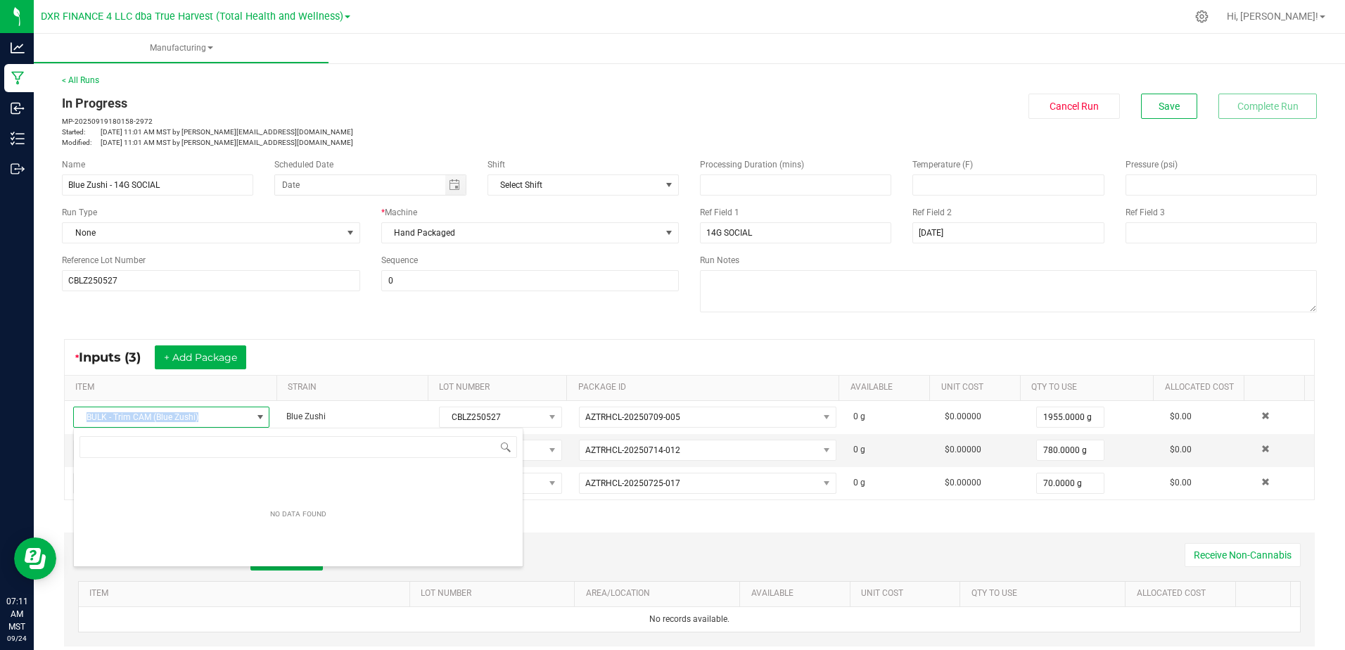
drag, startPoint x: 82, startPoint y: 426, endPoint x: 64, endPoint y: 425, distance: 18.3
click at [64, 425] on kendo-grid "* Inputs (3) + Add Package ITEM STRAIN LOT NUMBER PACKAGE ID AVAILABLE Unit Cos…" at bounding box center [689, 419] width 1250 height 161
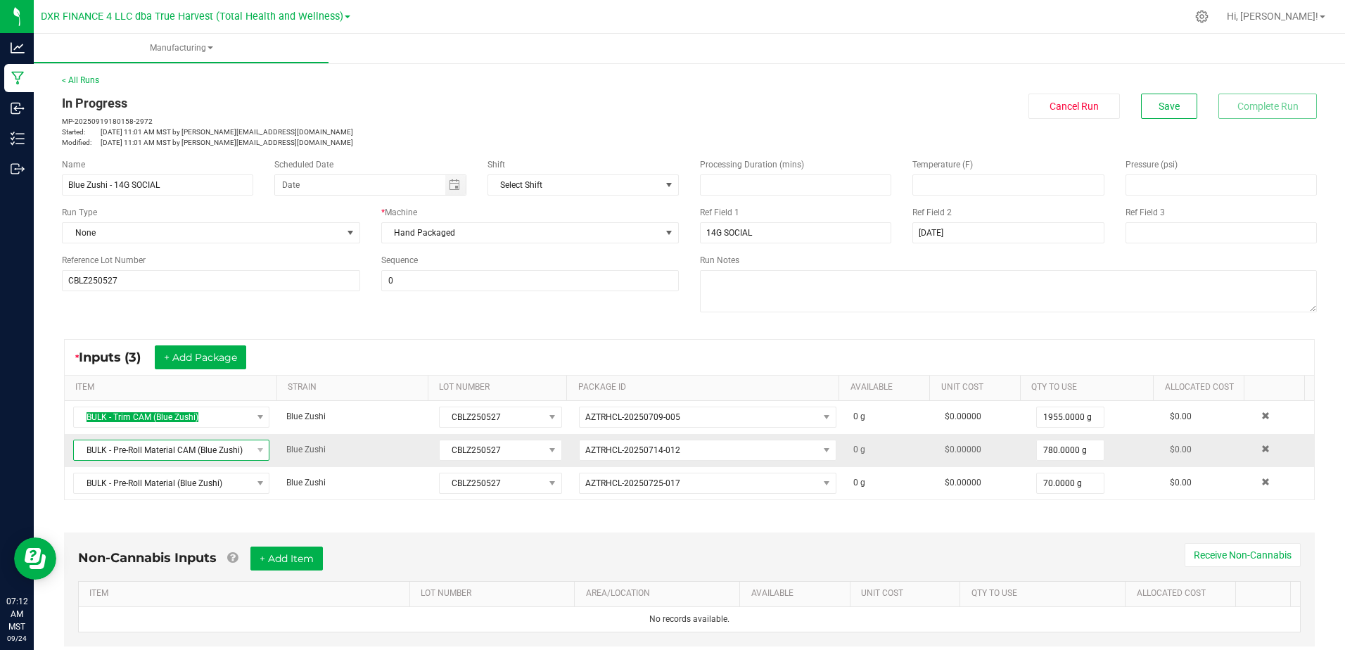
click at [240, 456] on span "BULK - Pre-Roll Material CAM (Blue Zushi)" at bounding box center [162, 450] width 177 height 20
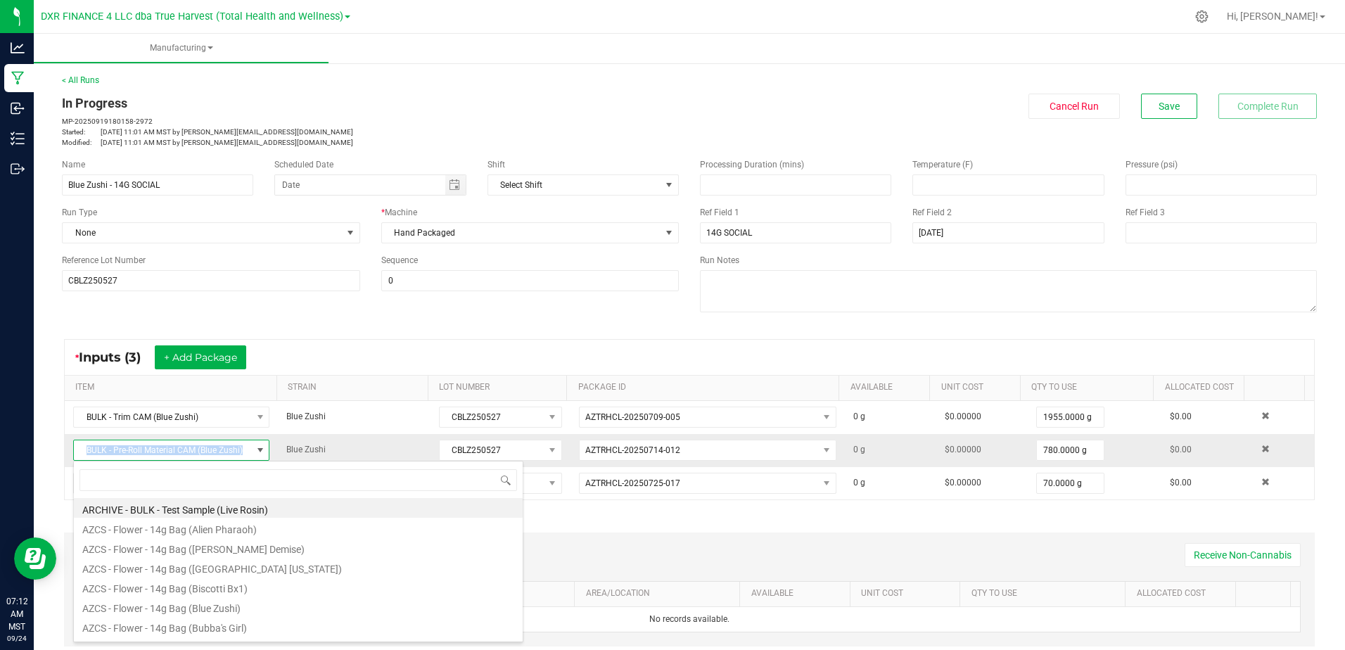
drag, startPoint x: 242, startPoint y: 451, endPoint x: 86, endPoint y: 452, distance: 156.1
click at [86, 452] on span "BULK - Pre-Roll Material CAM (Blue Zushi)" at bounding box center [162, 450] width 177 height 20
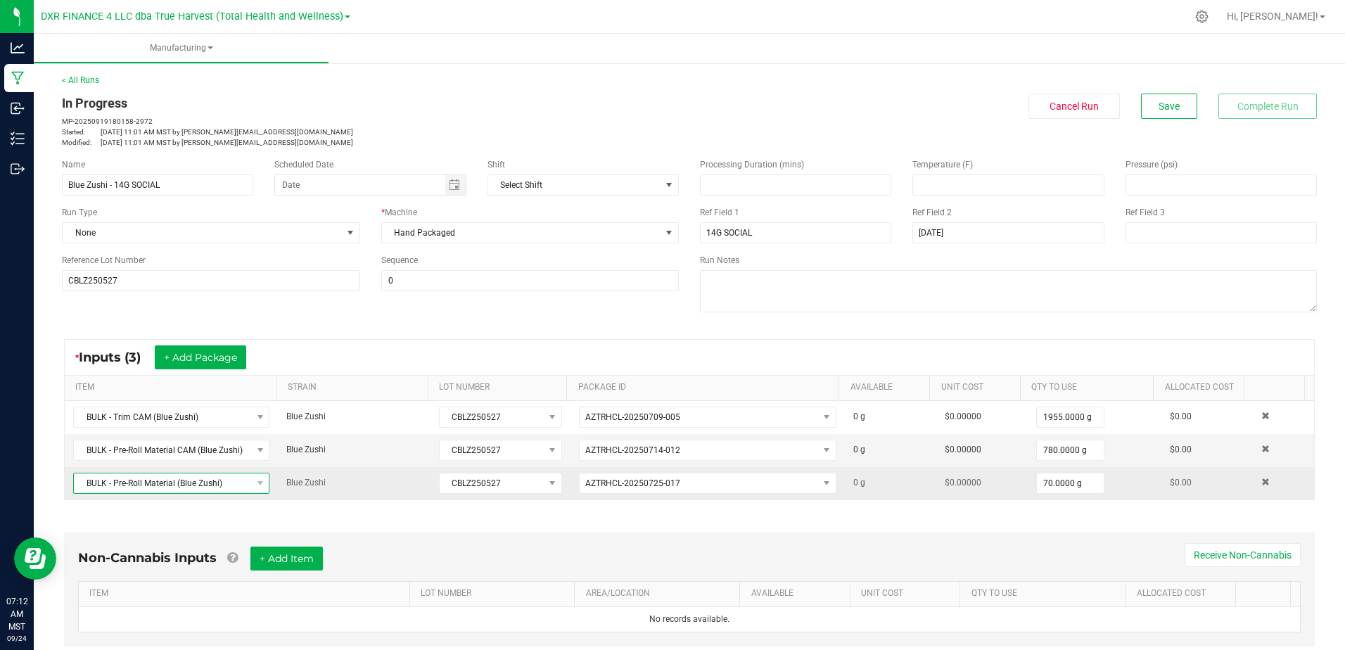
click at [222, 482] on span "BULK - Pre-Roll Material (Blue Zushi)" at bounding box center [162, 483] width 177 height 20
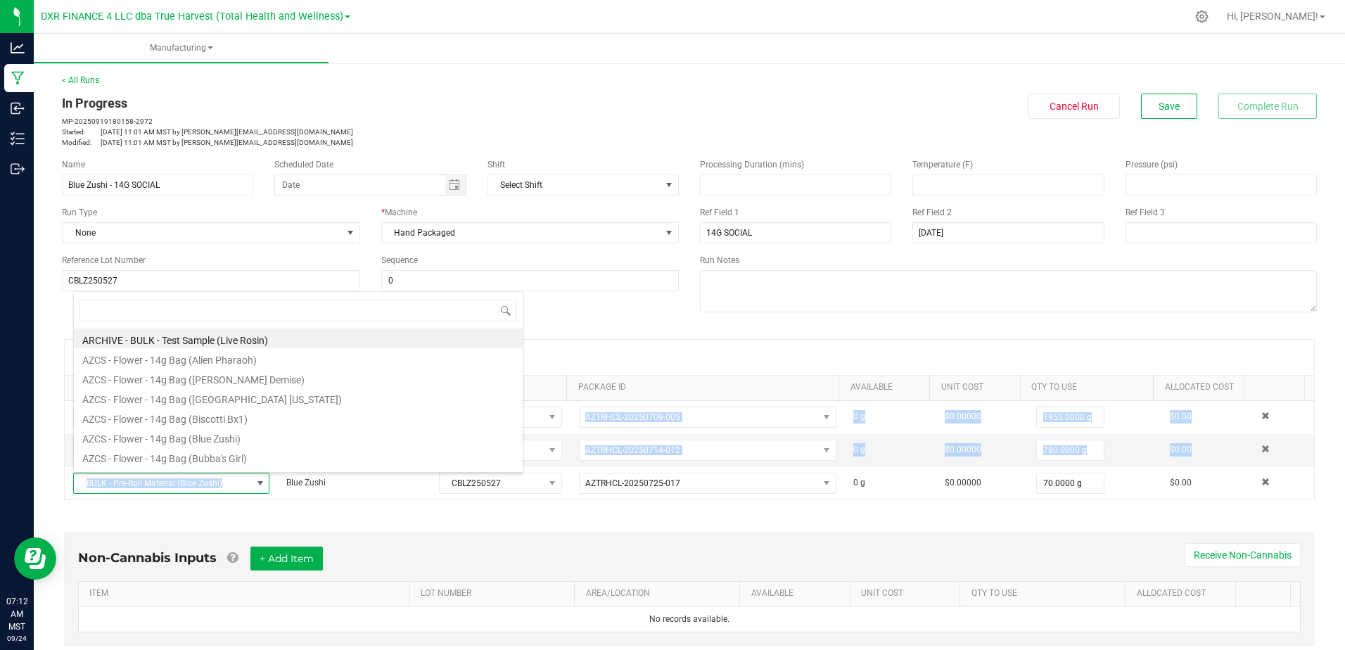
drag, startPoint x: 222, startPoint y: 482, endPoint x: 53, endPoint y: 486, distance: 169.5
click at [53, 486] on div "* Inputs (3) + Add Package ITEM STRAIN LOT NUMBER PACKAGE ID AVAILABLE Unit Cos…" at bounding box center [689, 419] width 1276 height 186
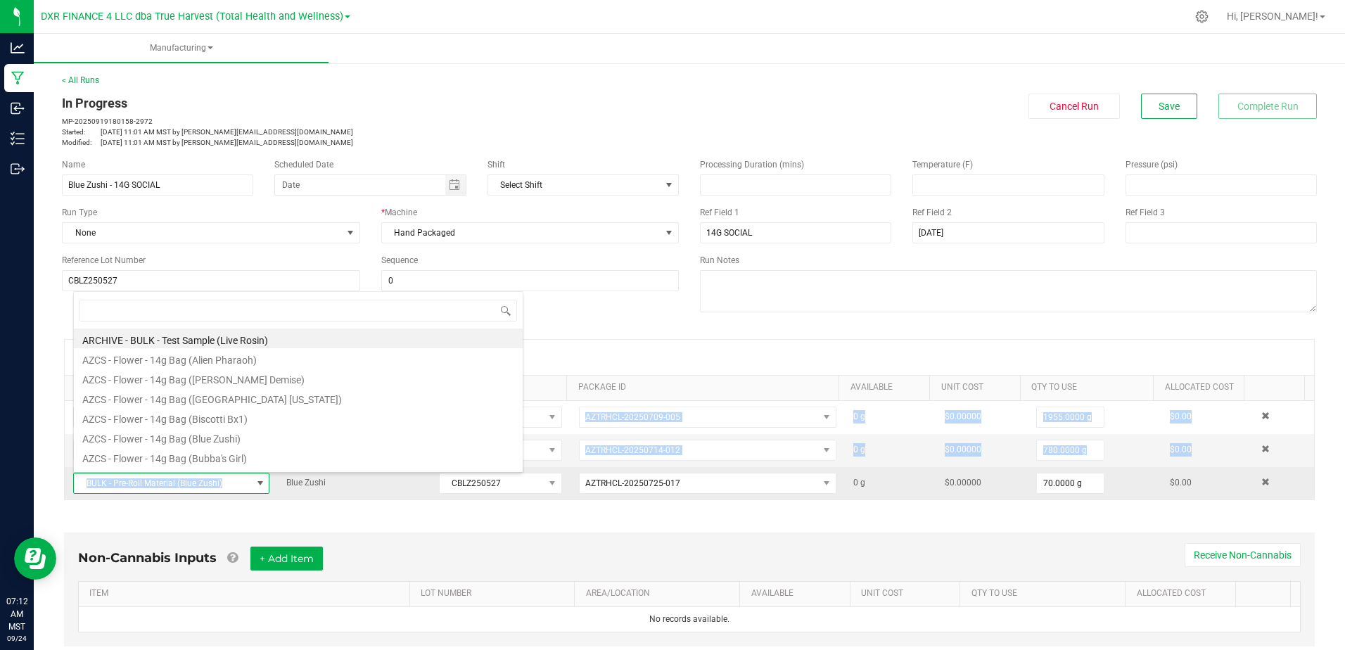
click at [235, 485] on span "BULK - Pre-Roll Material (Blue Zushi)" at bounding box center [162, 483] width 177 height 20
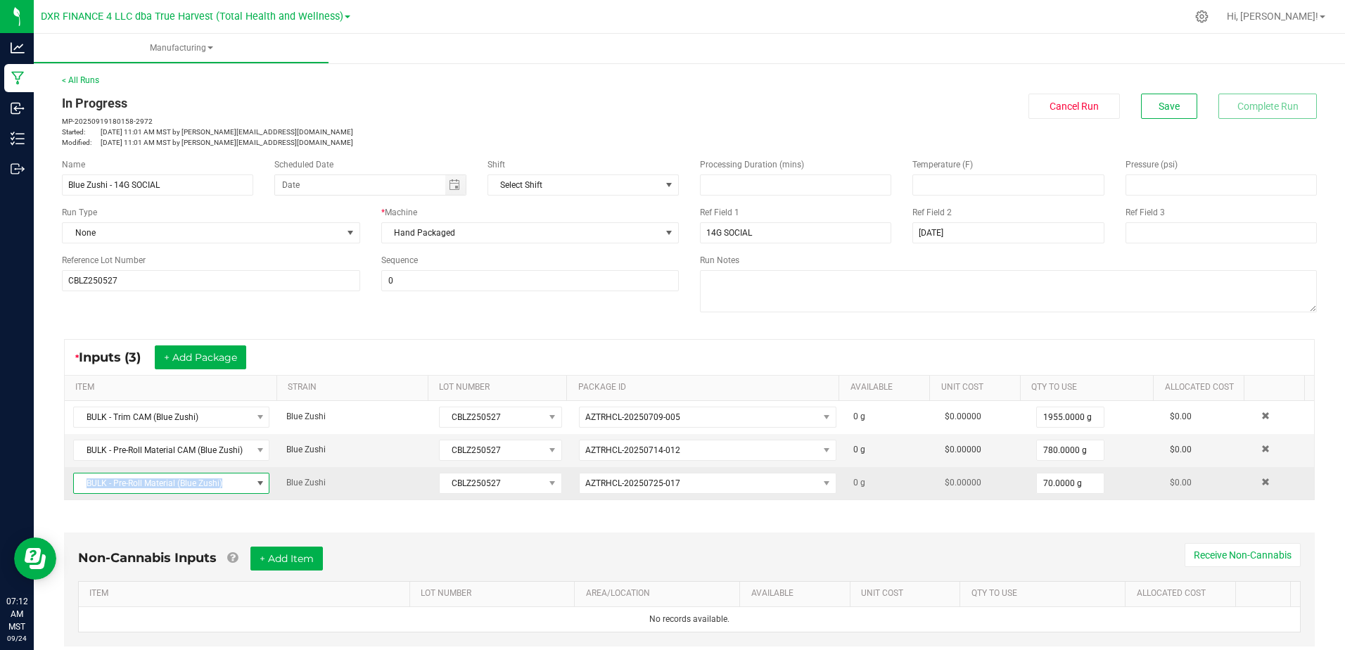
drag, startPoint x: 228, startPoint y: 483, endPoint x: 79, endPoint y: 488, distance: 148.5
click at [79, 488] on span "BULK - Pre-Roll Material (Blue Zushi)" at bounding box center [162, 483] width 177 height 20
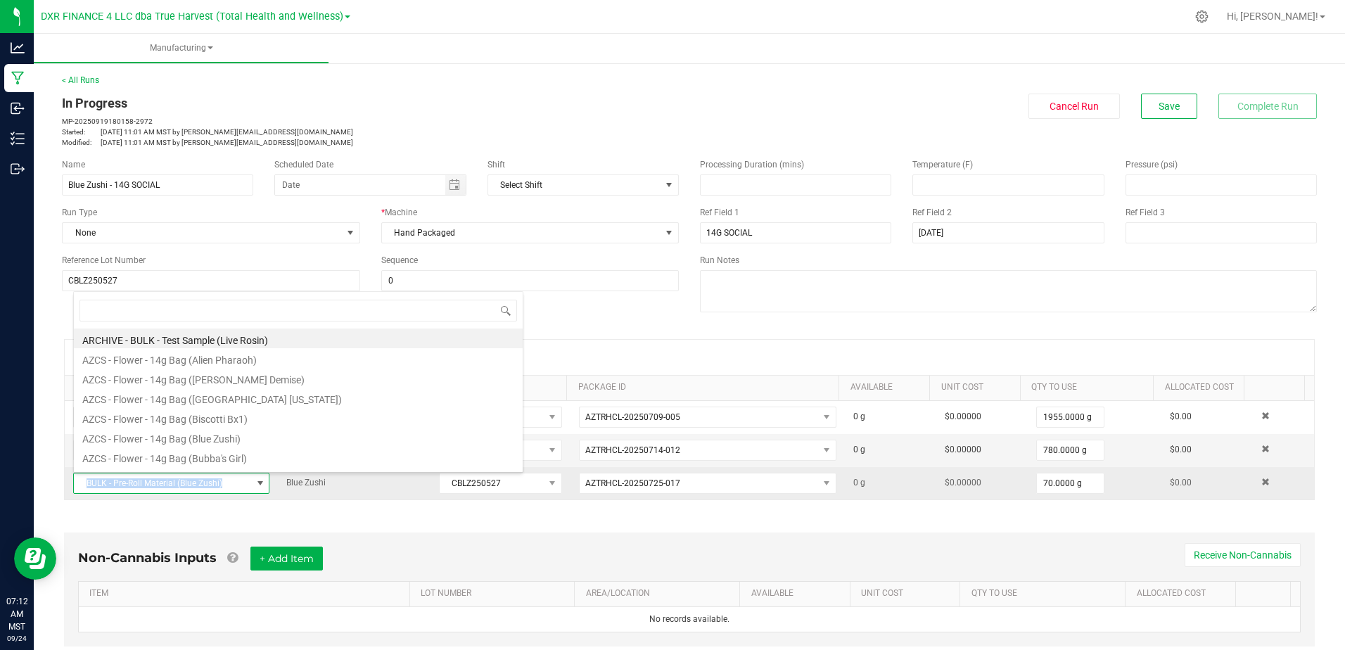
drag, startPoint x: 79, startPoint y: 488, endPoint x: 89, endPoint y: 486, distance: 9.4
click at [89, 486] on span "BULK - Pre-Roll Material (Blue Zushi)" at bounding box center [162, 483] width 177 height 20
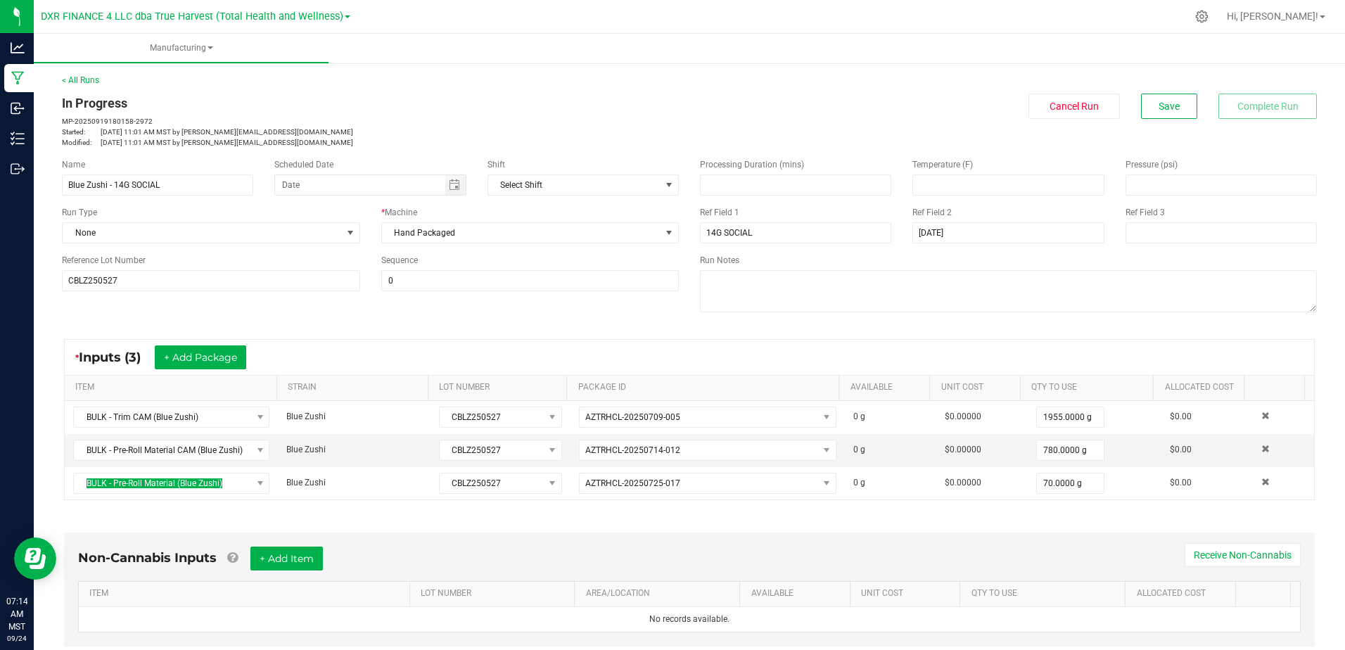
drag, startPoint x: 320, startPoint y: 319, endPoint x: 316, endPoint y: 312, distance: 8.8
click at [320, 319] on div "Name Blue Zushi - 14G SOCIAL Scheduled Date Shift Select Shift Run Type None * …" at bounding box center [689, 237] width 1276 height 179
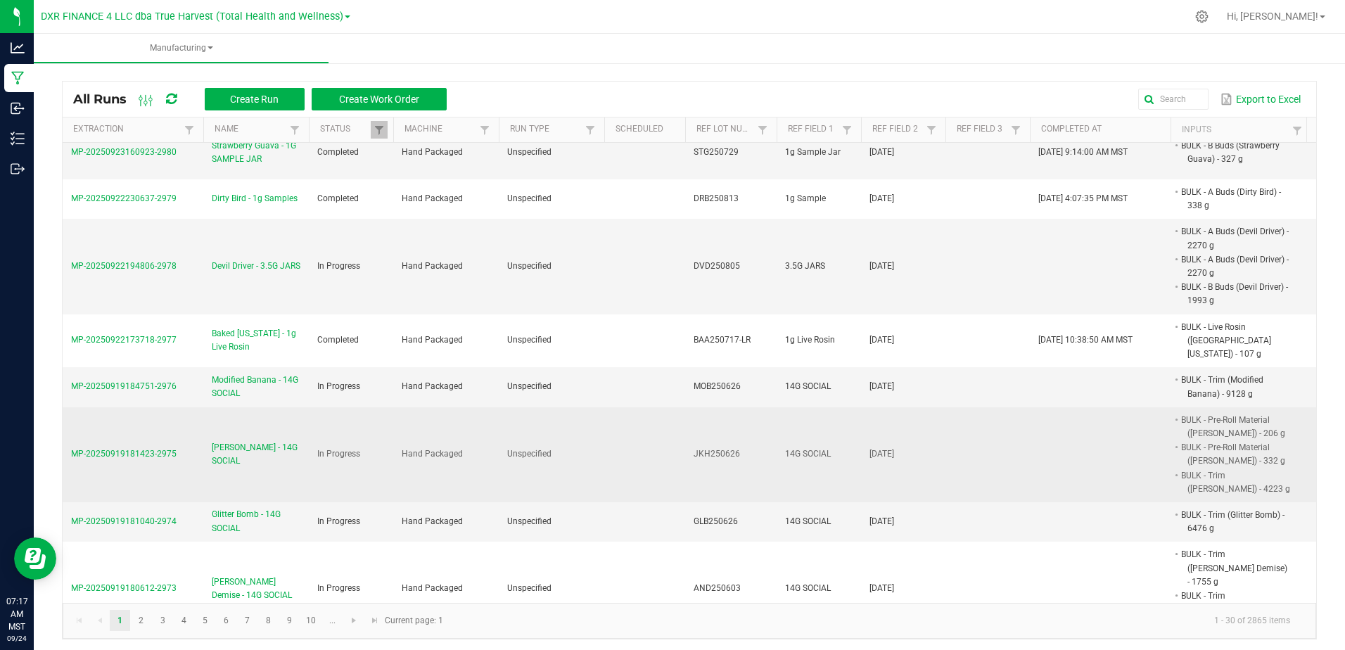
scroll to position [70, 0]
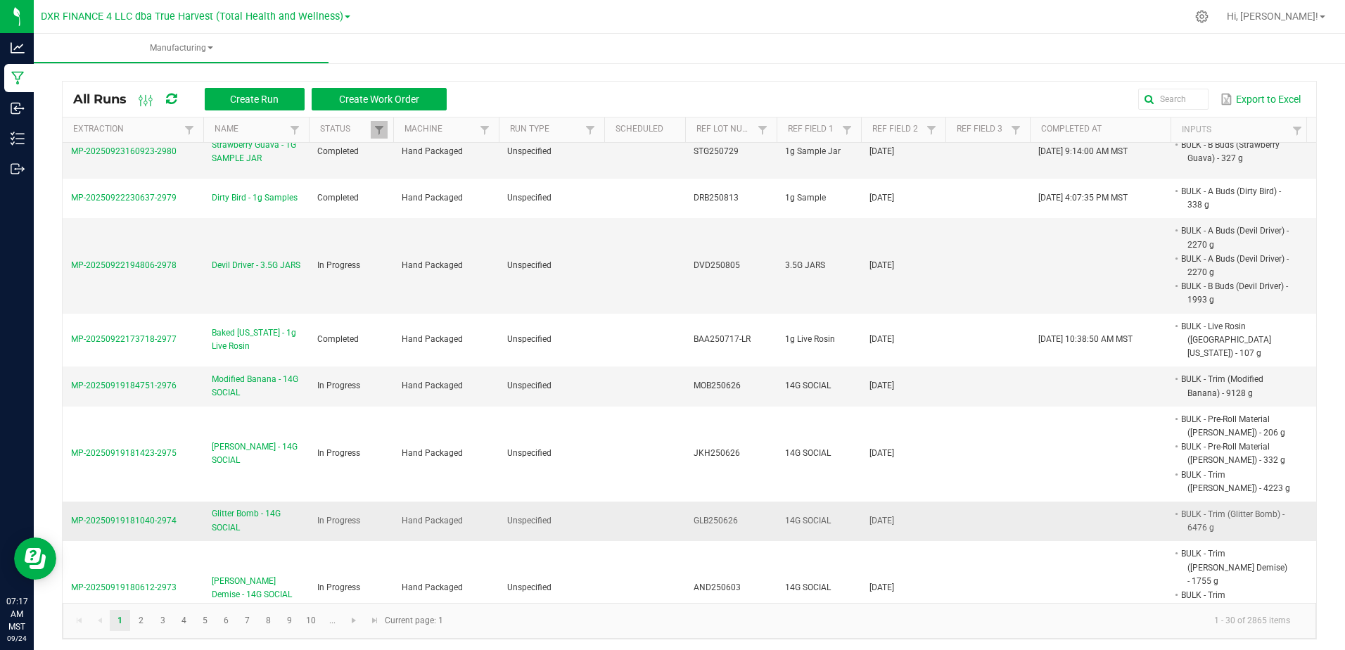
click at [239, 507] on span "Glitter Bomb - 14G SOCIAL" at bounding box center [256, 520] width 89 height 27
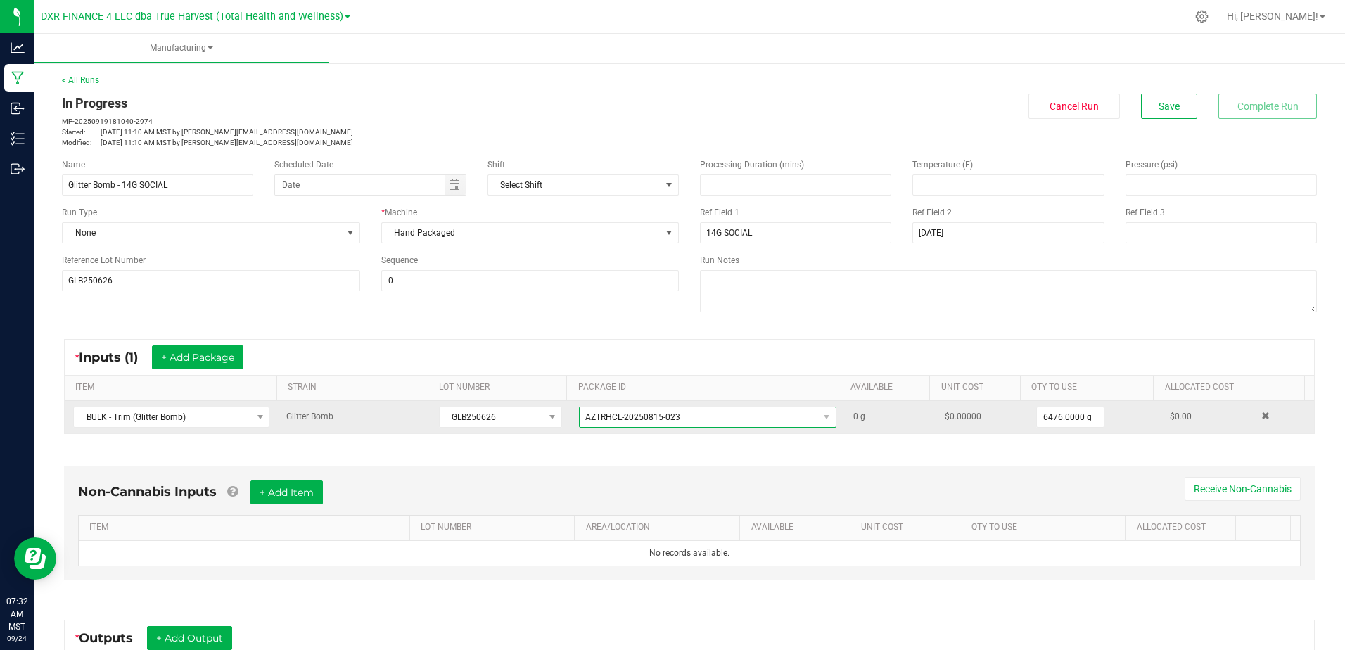
click at [674, 413] on span "AZTRHCL-20250815-023" at bounding box center [698, 417] width 238 height 20
drag, startPoint x: 674, startPoint y: 419, endPoint x: 582, endPoint y: 418, distance: 92.1
click at [582, 418] on span "AZTRHCL-20250815-023" at bounding box center [698, 417] width 238 height 20
drag, startPoint x: 582, startPoint y: 418, endPoint x: 679, endPoint y: 422, distance: 96.4
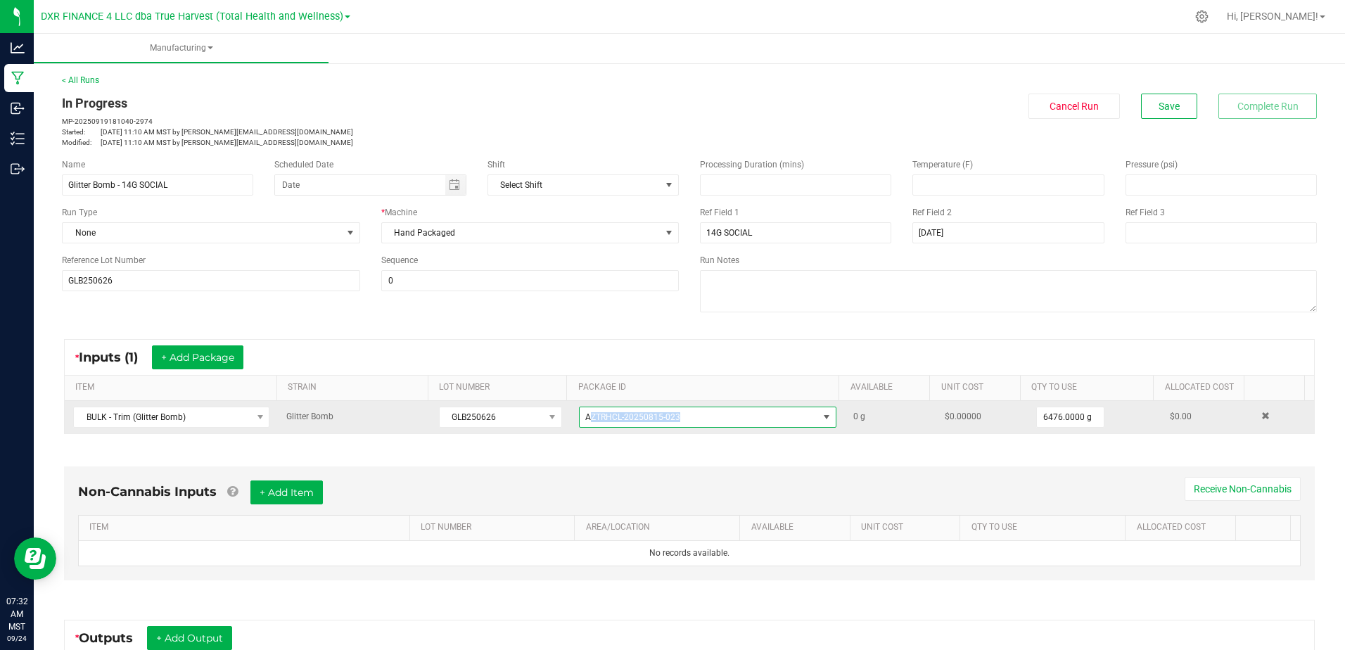
click at [679, 422] on span "AZTRHCL-20250815-023" at bounding box center [698, 417] width 238 height 20
drag, startPoint x: 679, startPoint y: 418, endPoint x: 577, endPoint y: 425, distance: 101.5
click at [579, 425] on span "AZTRHCL-20250815-023" at bounding box center [698, 417] width 238 height 20
drag, startPoint x: 195, startPoint y: 419, endPoint x: 80, endPoint y: 413, distance: 114.8
click at [80, 413] on span "BULK - Trim (Glitter Bomb)" at bounding box center [162, 417] width 177 height 20
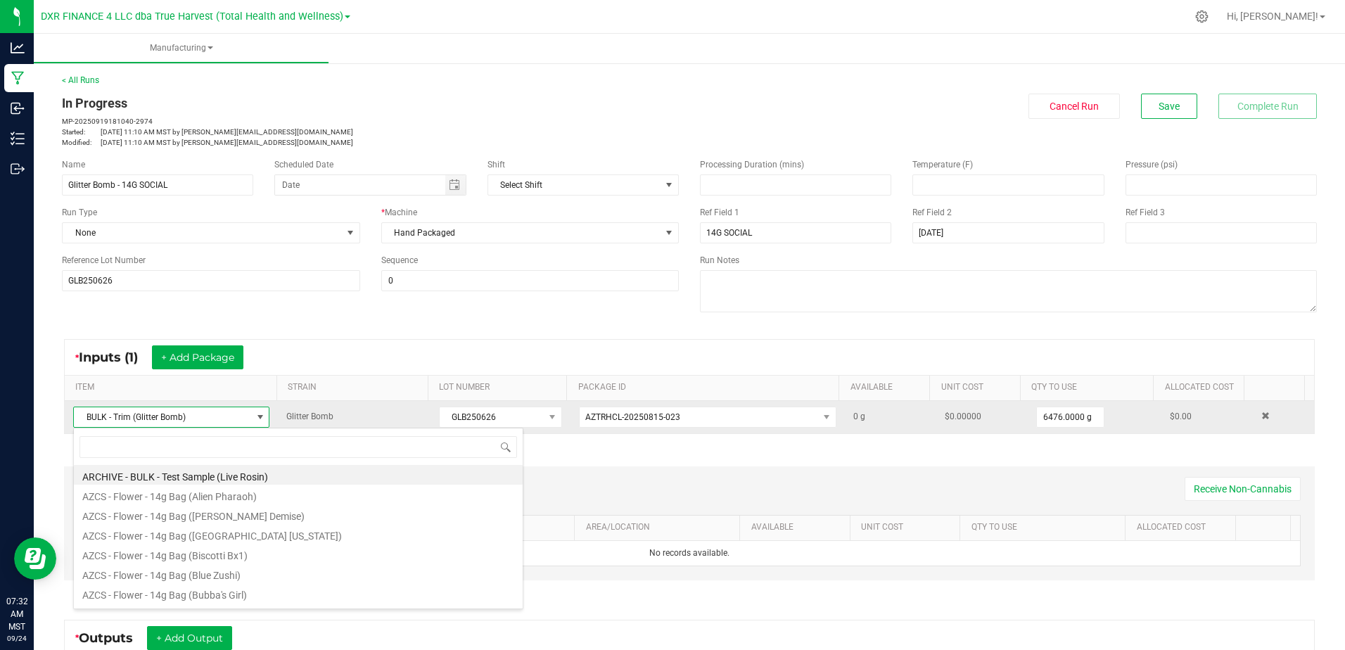
scroll to position [21, 191]
drag, startPoint x: 184, startPoint y: 412, endPoint x: 88, endPoint y: 413, distance: 96.3
click at [88, 413] on span "BULK - Trim (Glitter Bomb)" at bounding box center [162, 417] width 177 height 20
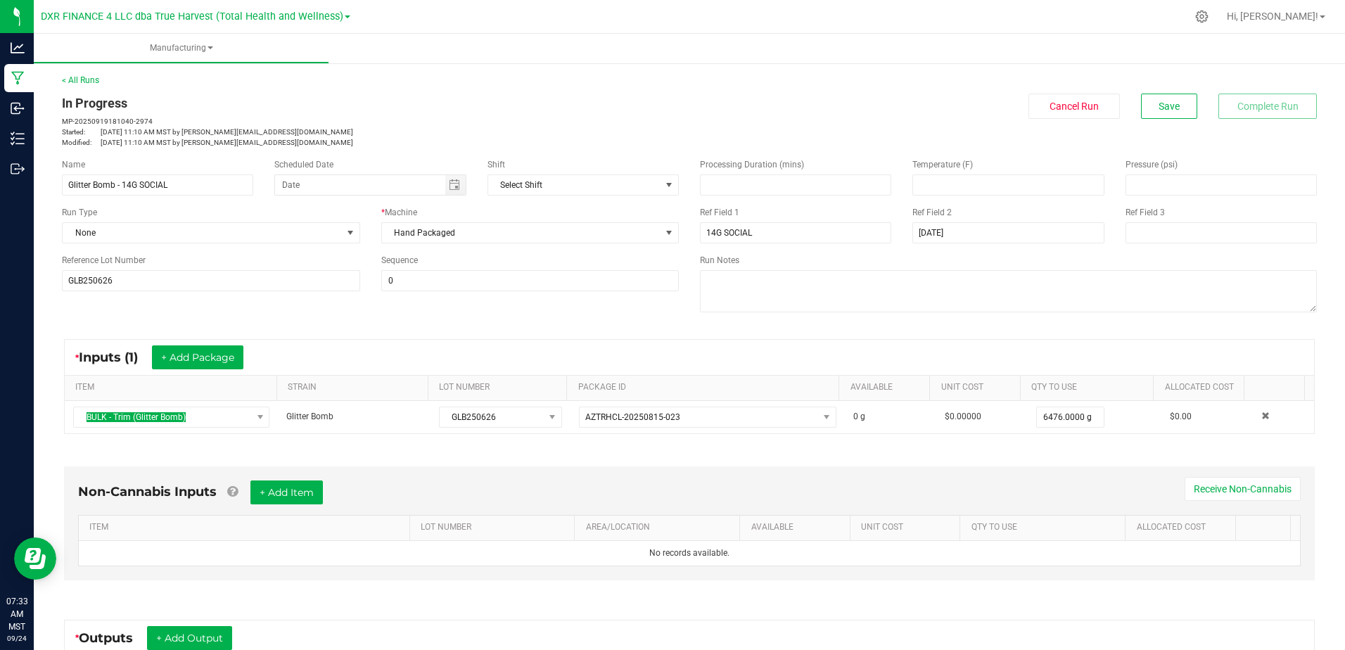
click at [318, 309] on div "Name Glitter Bomb - 14G SOCIAL Scheduled Date Shift Select Shift Run Type None …" at bounding box center [689, 237] width 1276 height 179
